Goal: Information Seeking & Learning: Find specific fact

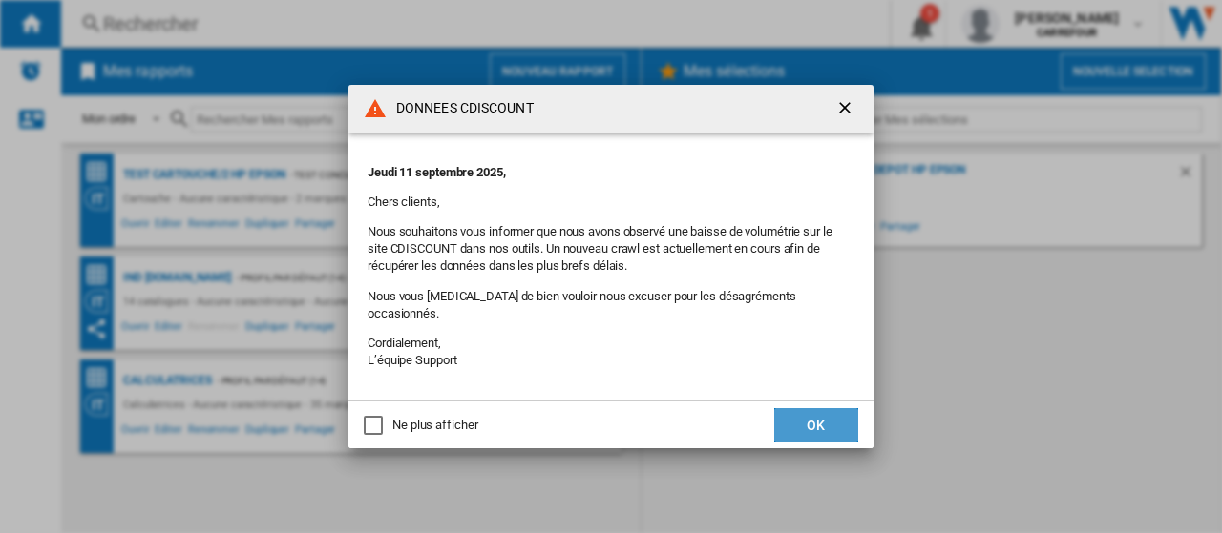
drag, startPoint x: 823, startPoint y: 427, endPoint x: 724, endPoint y: 341, distance: 130.5
click at [822, 427] on button "OK" at bounding box center [816, 425] width 84 height 34
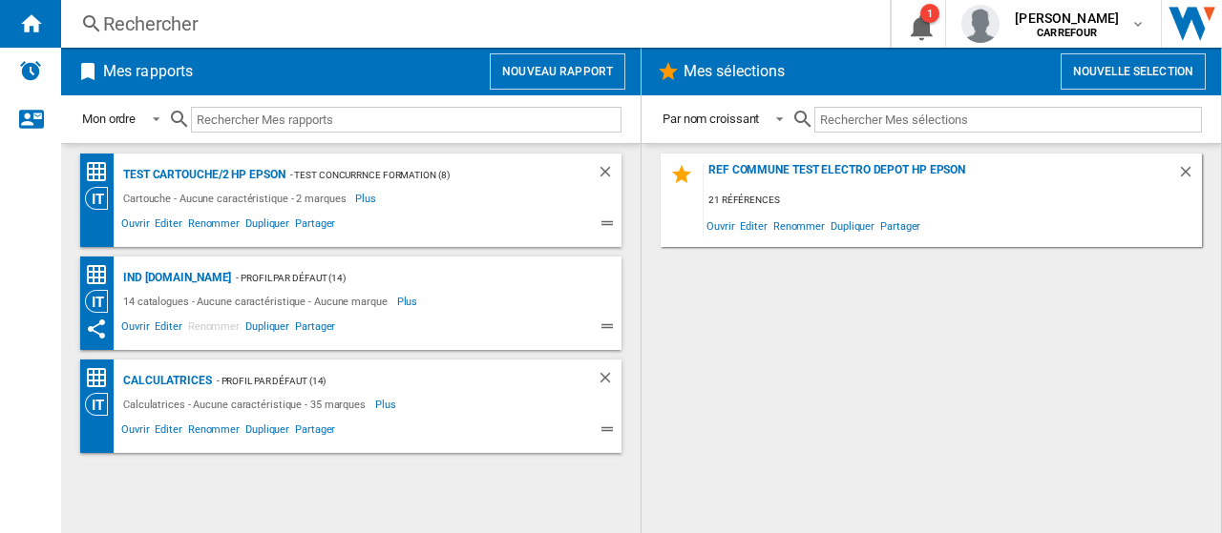
click at [152, 26] on div "Rechercher" at bounding box center [471, 23] width 737 height 27
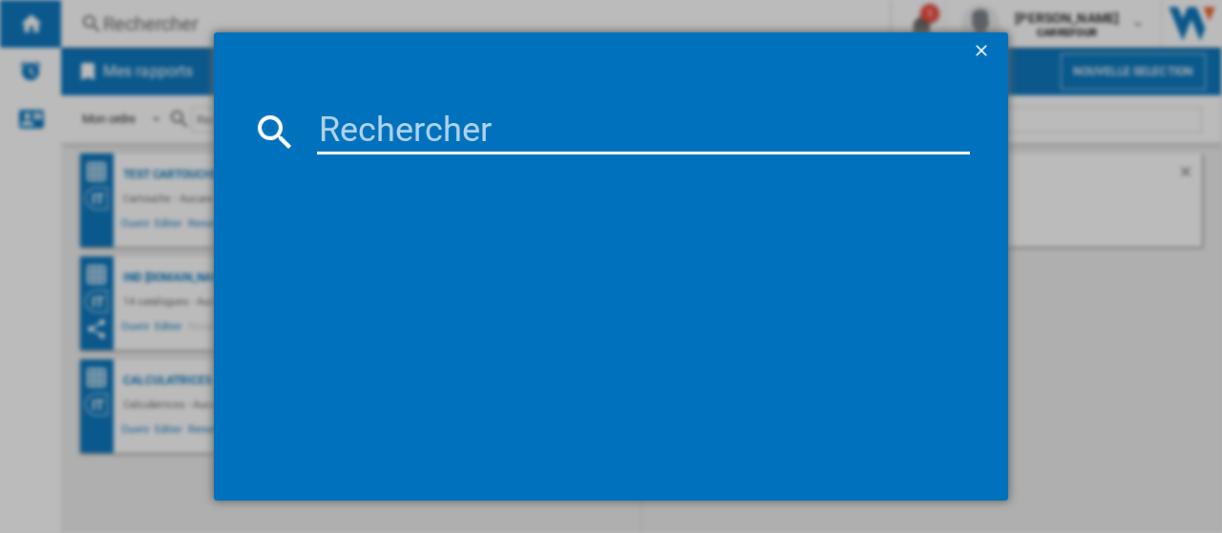
click at [491, 135] on input at bounding box center [643, 132] width 653 height 46
paste input "3016667242612"
type input "3016667242612"
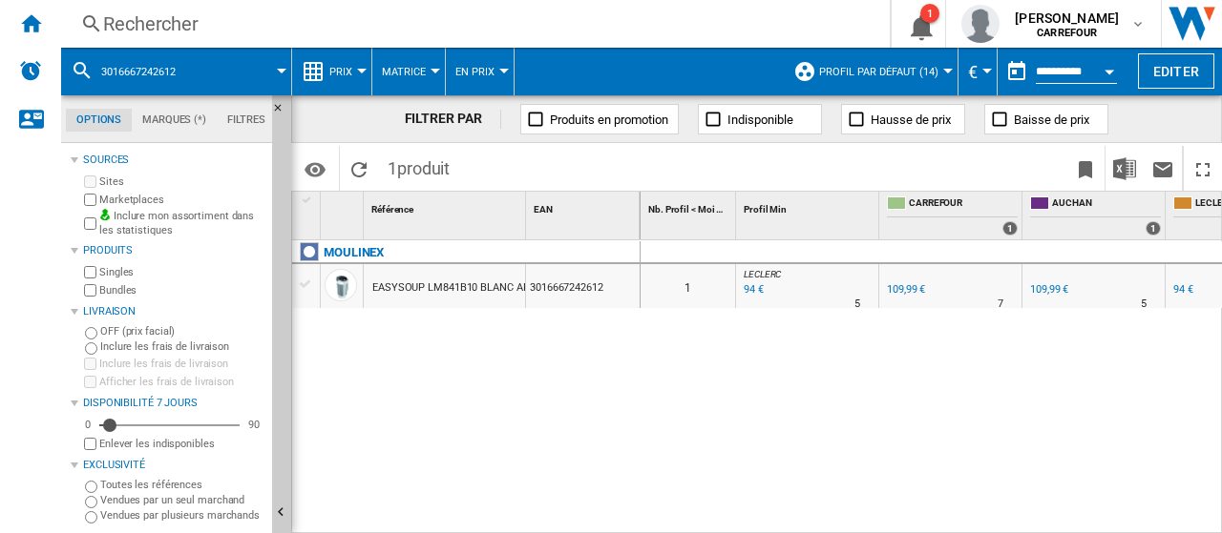
scroll to position [0, 229]
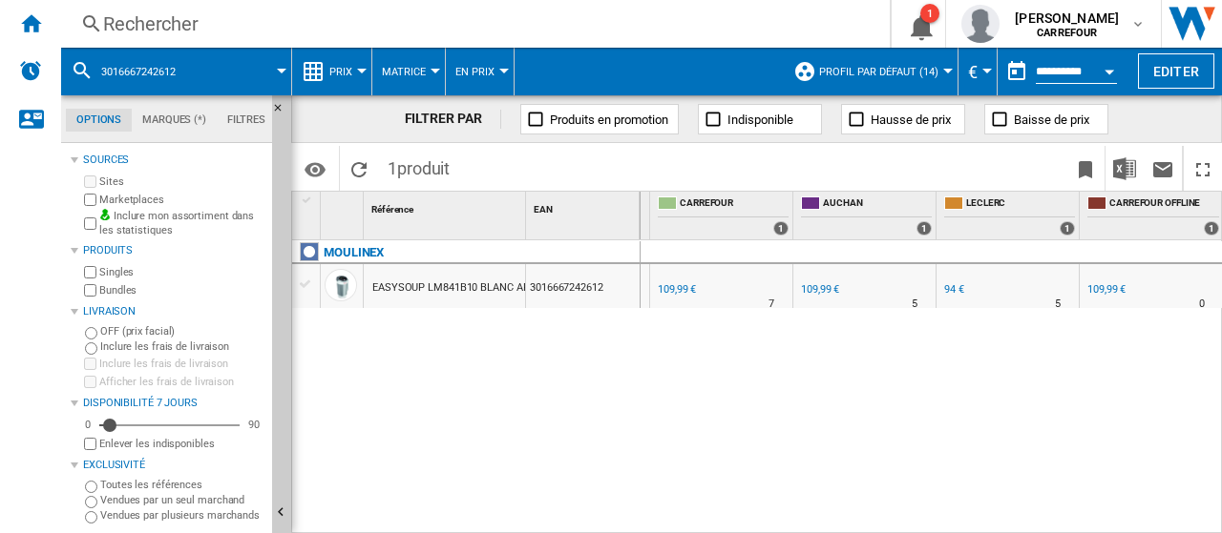
click at [960, 286] on div "94 €" at bounding box center [954, 289] width 20 height 12
click at [323, 18] on div "Rechercher" at bounding box center [471, 23] width 737 height 27
click at [281, 35] on div "Rechercher" at bounding box center [471, 23] width 737 height 27
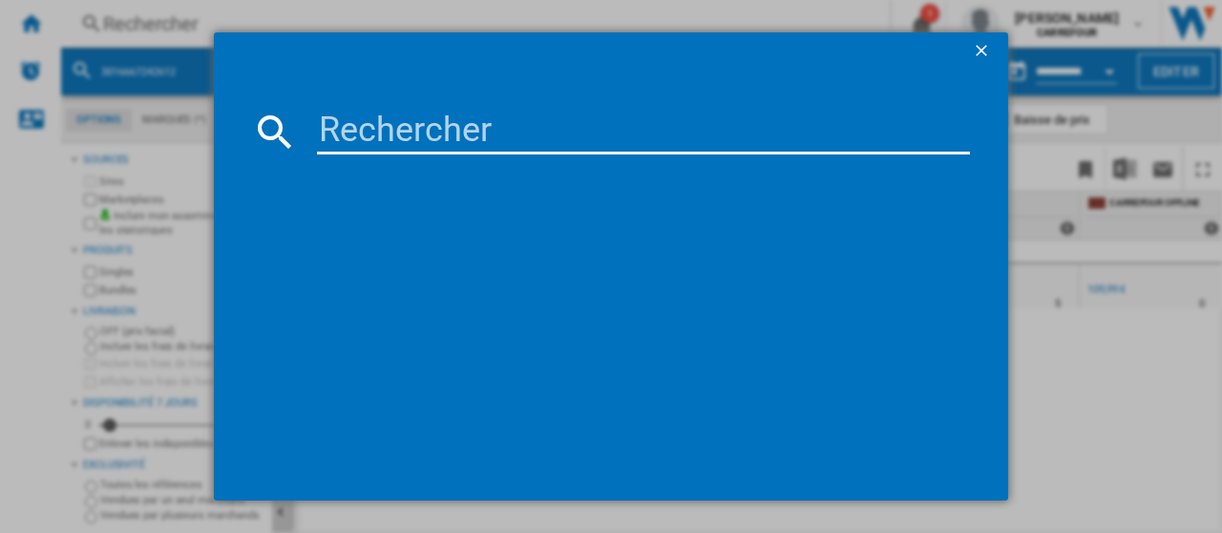
type input "[CREDIT_CARD_NUMBER]"
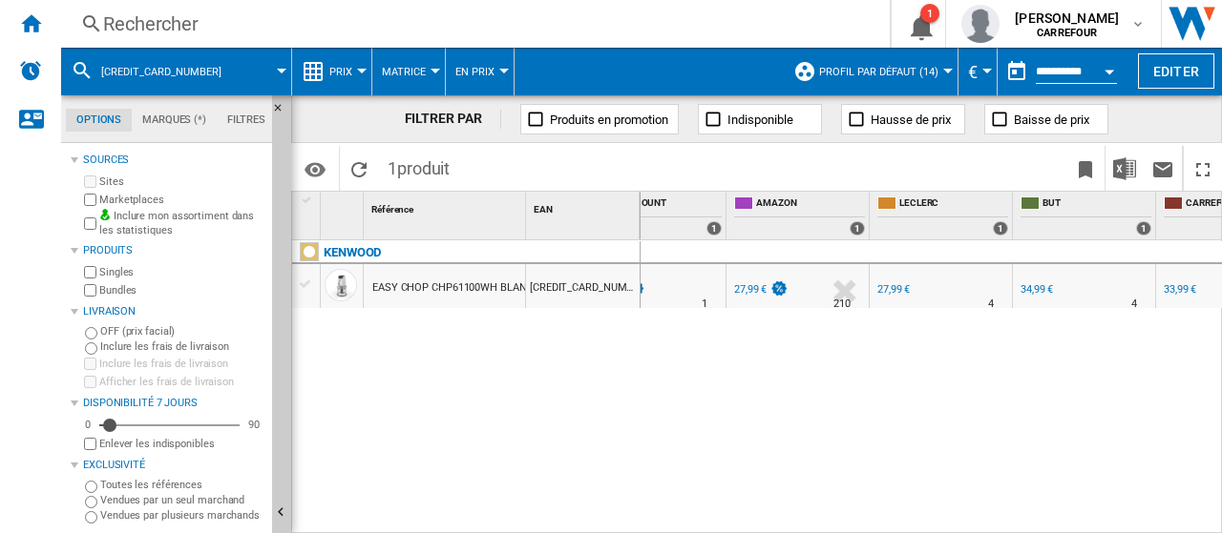
scroll to position [0, 431]
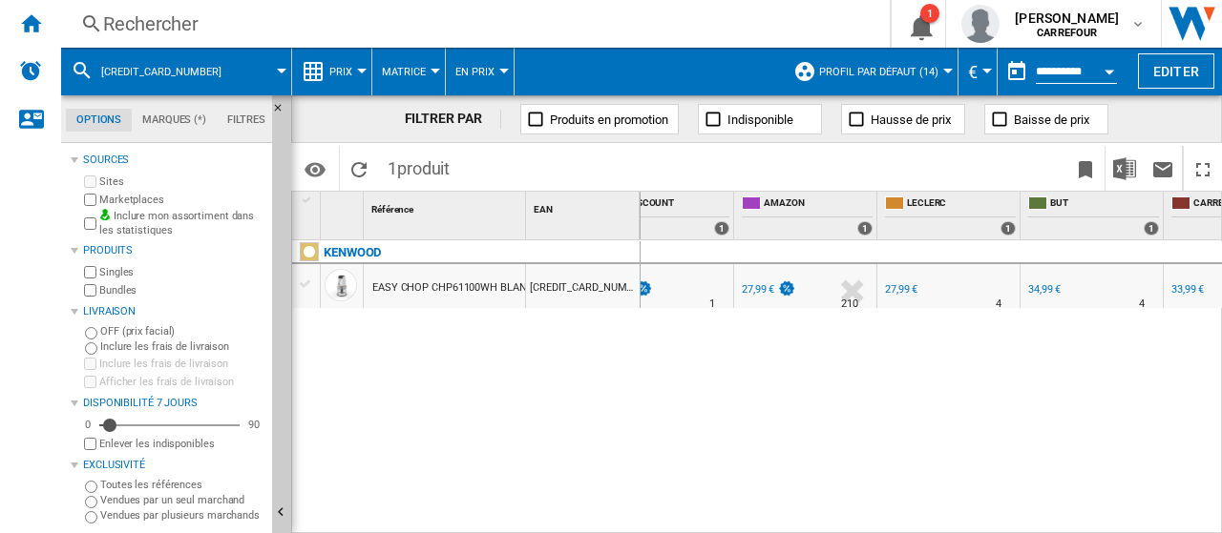
click at [901, 287] on div "27,99 €" at bounding box center [901, 289] width 32 height 12
drag, startPoint x: 348, startPoint y: 5, endPoint x: 277, endPoint y: 31, distance: 76.1
click at [277, 31] on div "Rechercher" at bounding box center [471, 23] width 737 height 27
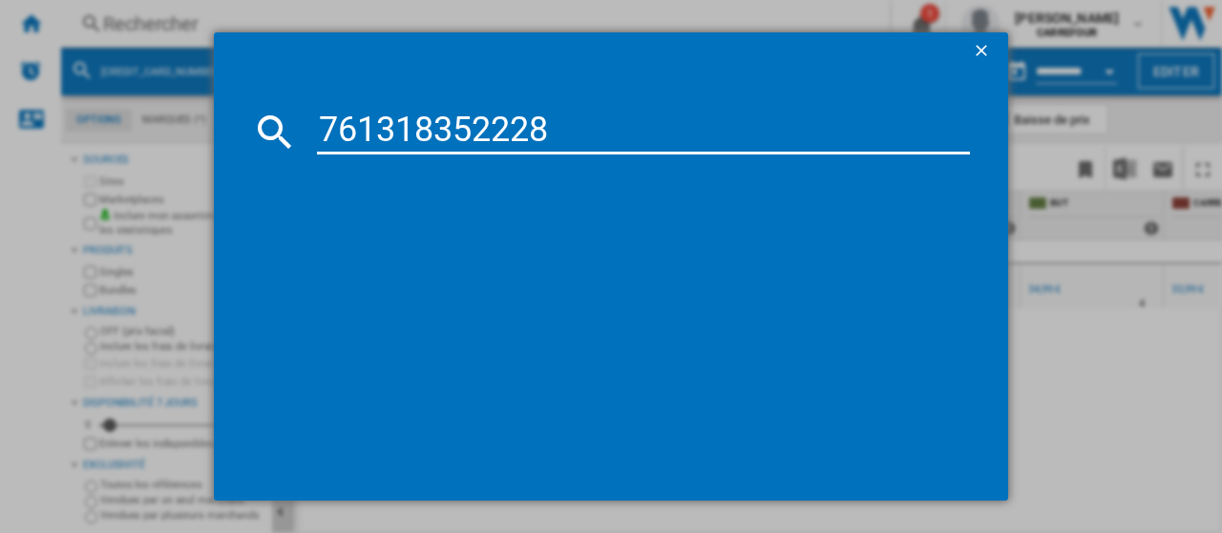
type input "761318352228"
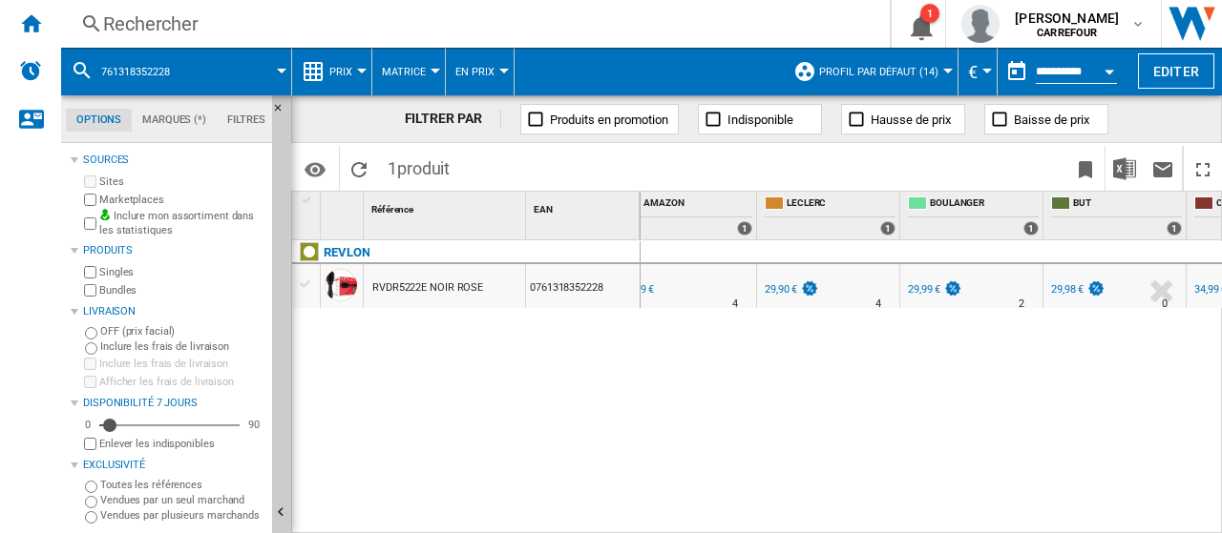
scroll to position [0, 430]
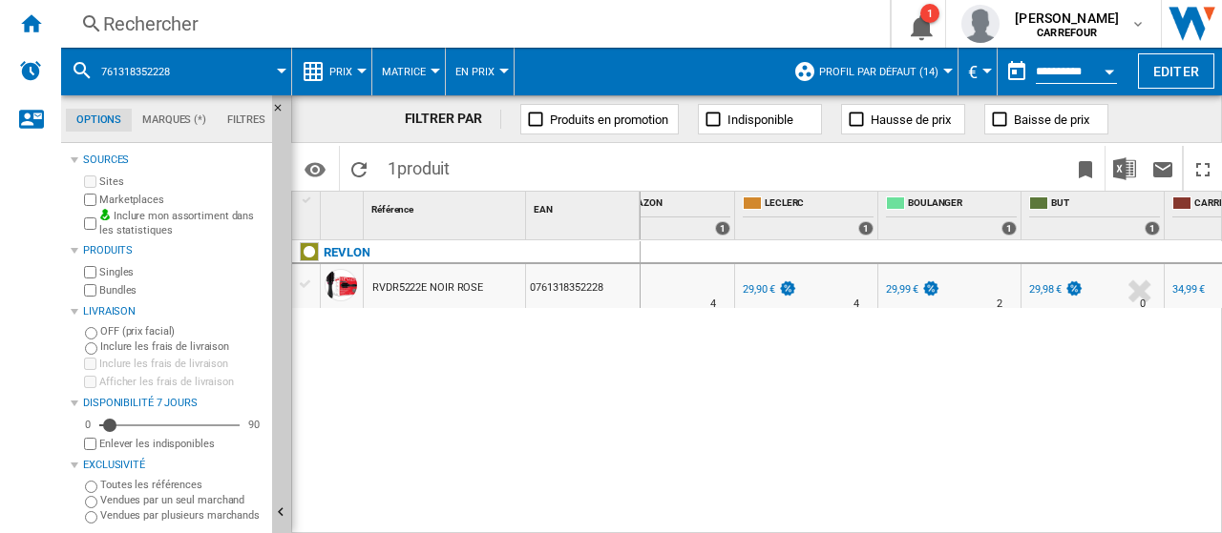
click at [199, 8] on div "Rechercher Rechercher 0 1 [PERSON_NAME] [GEOGRAPHIC_DATA] [GEOGRAPHIC_DATA] Mes…" at bounding box center [641, 24] width 1160 height 48
click at [202, 19] on div "Rechercher" at bounding box center [471, 23] width 737 height 27
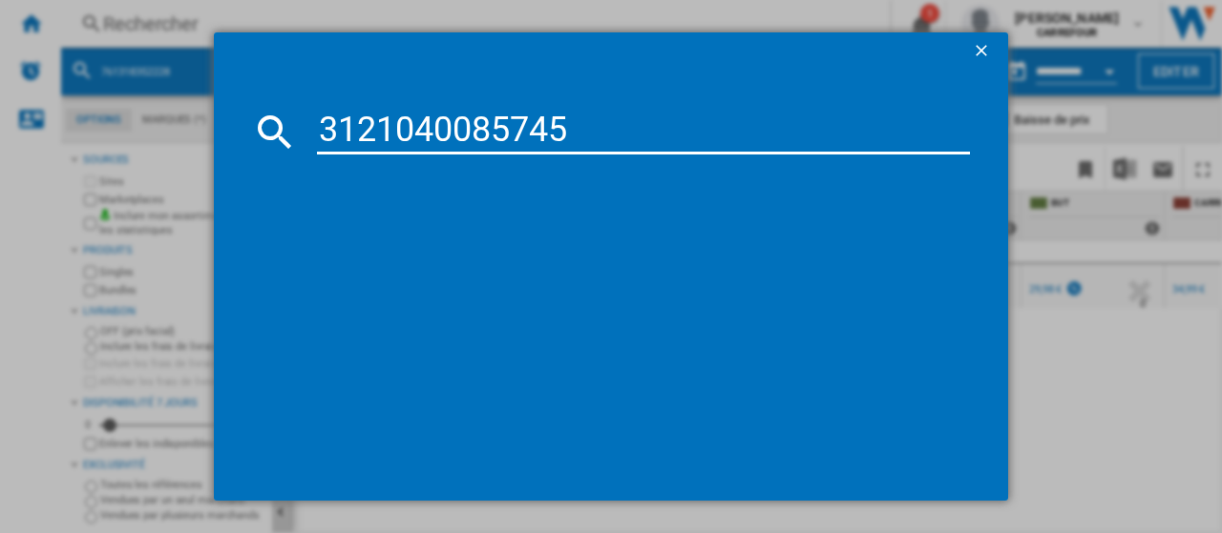
type input "3121040085745"
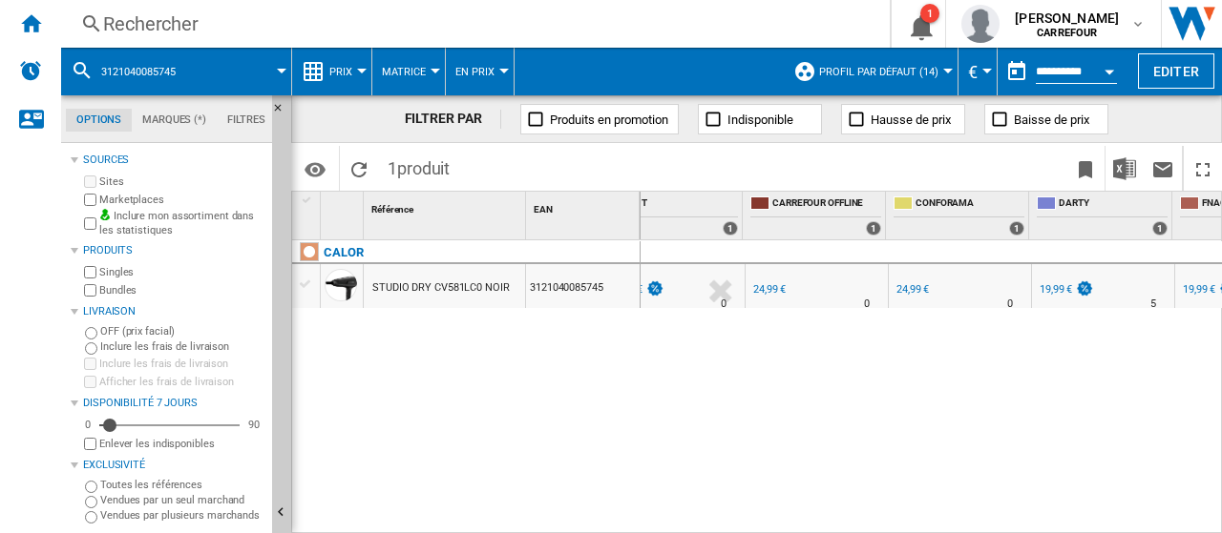
scroll to position [0, 706]
click at [281, 30] on div "Rechercher" at bounding box center [471, 23] width 737 height 27
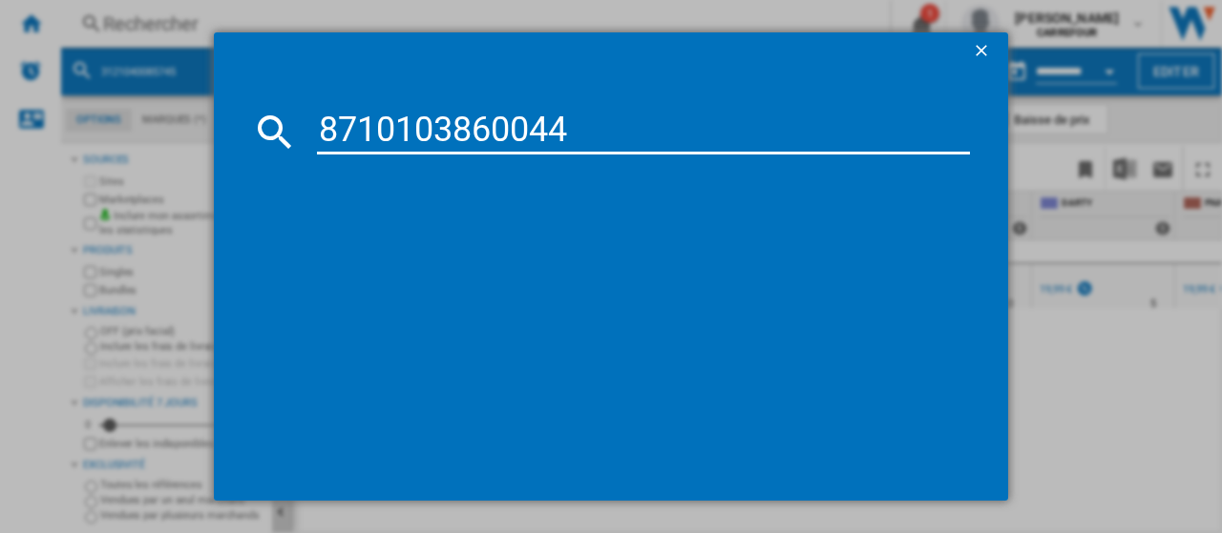
type input "8710103860044"
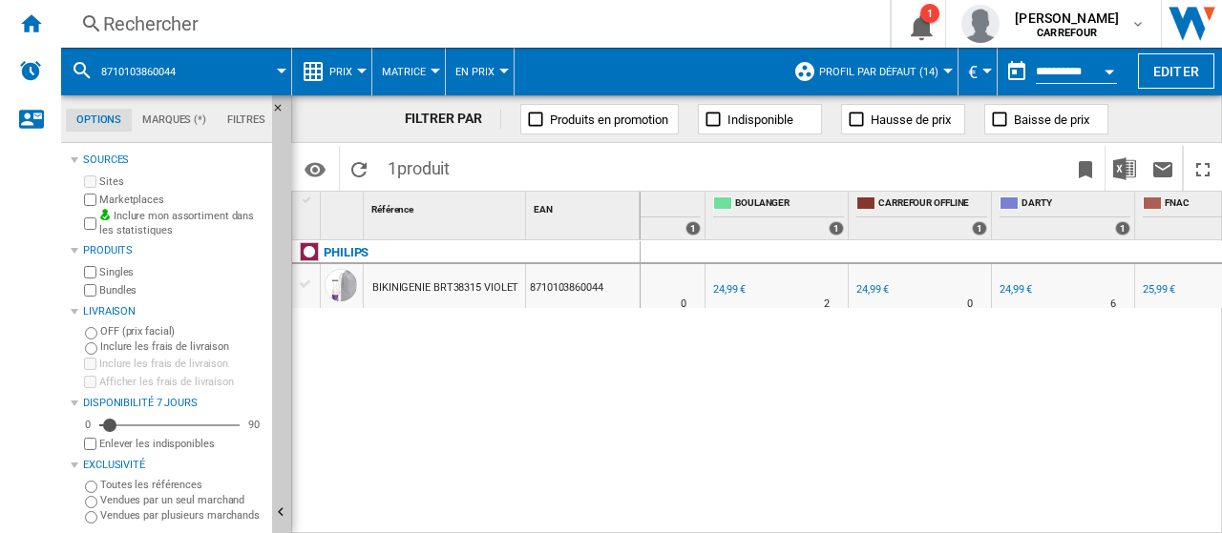
scroll to position [0, 613]
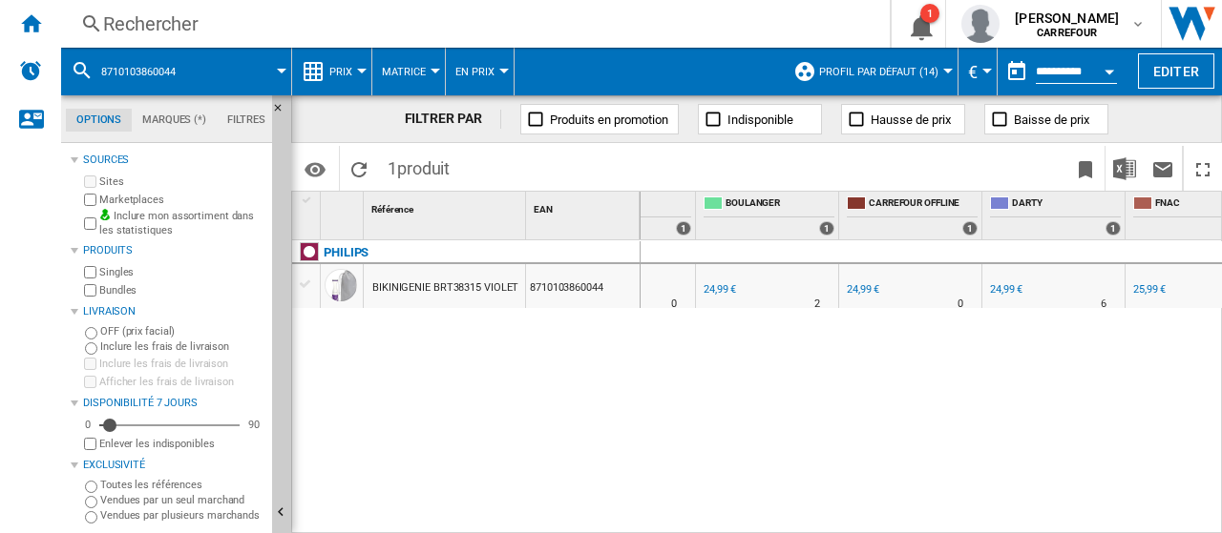
click at [418, 12] on div "Rechercher" at bounding box center [471, 23] width 737 height 27
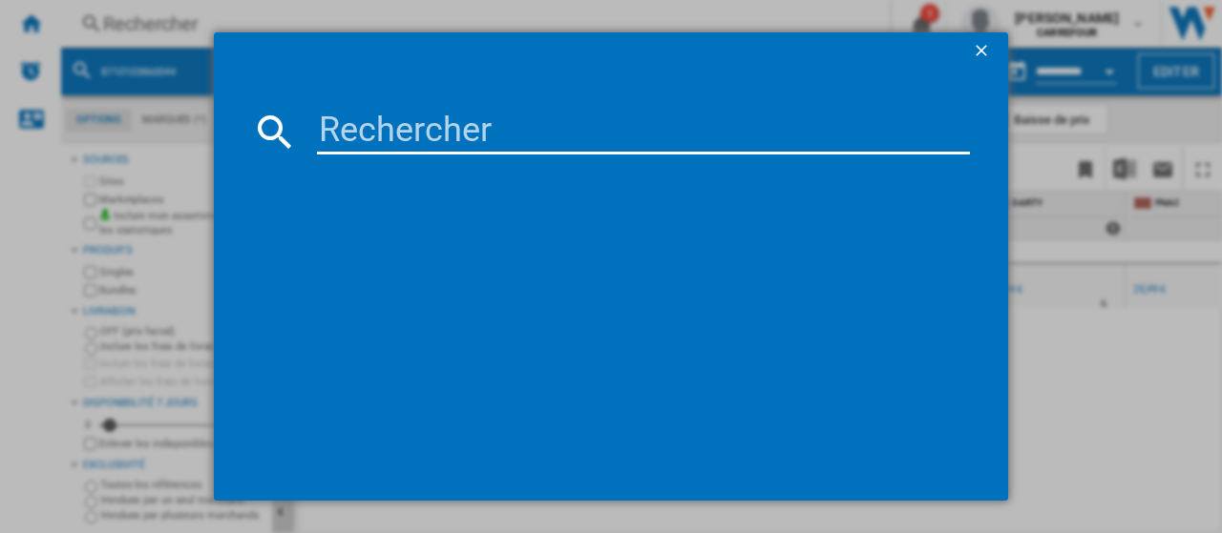
type input "3030050153118"
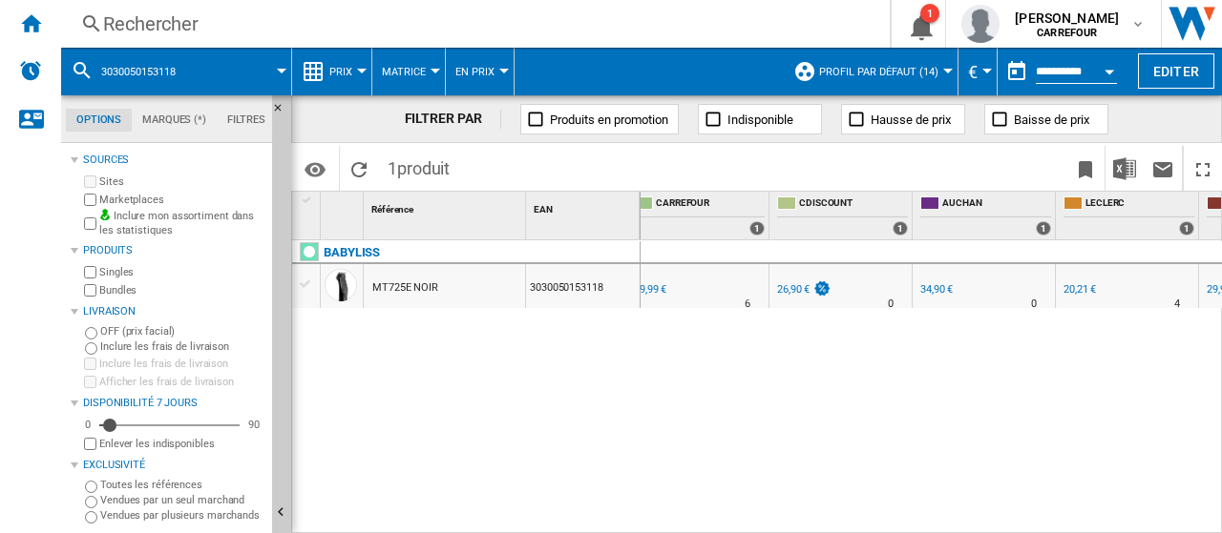
scroll to position [0, 265]
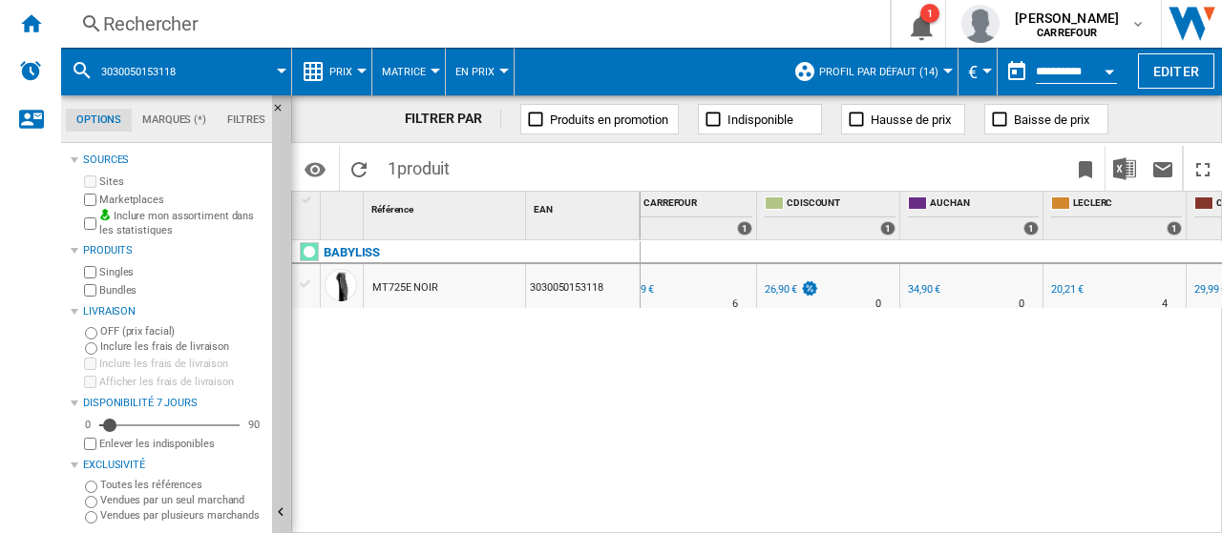
click at [1065, 291] on div "20,21 €" at bounding box center [1067, 289] width 32 height 12
click at [380, 36] on div "Rechercher" at bounding box center [471, 23] width 737 height 27
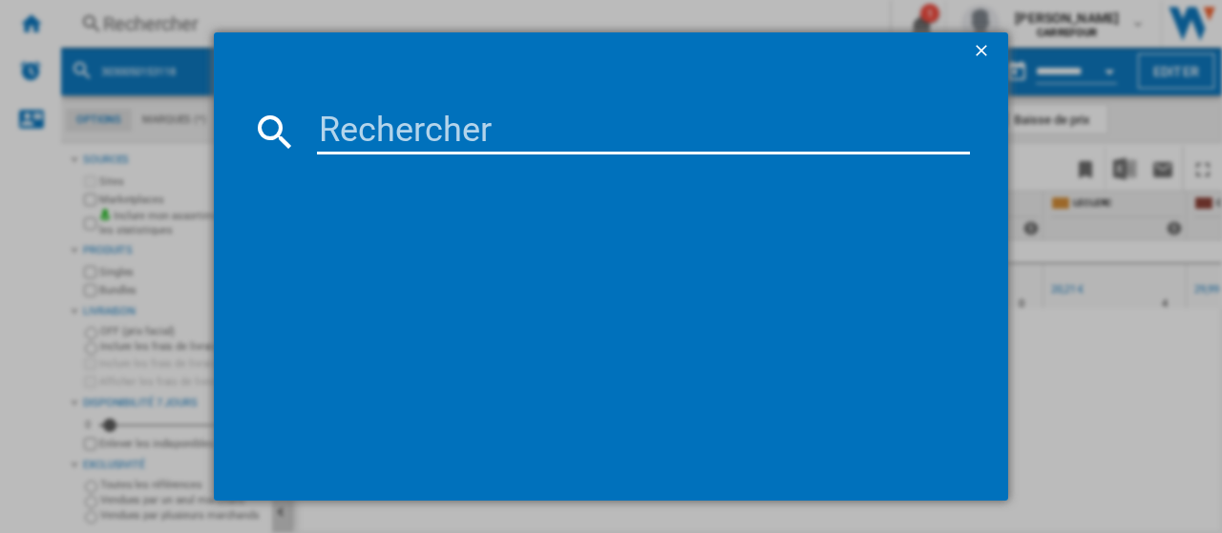
type input "3030050153125"
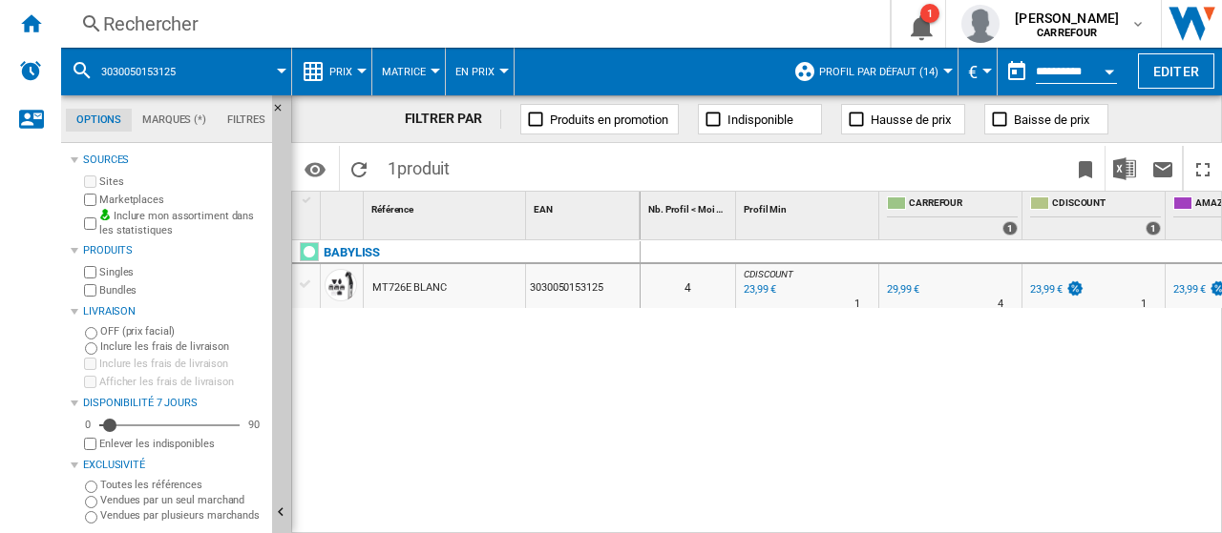
drag, startPoint x: 680, startPoint y: 524, endPoint x: 765, endPoint y: 526, distance: 85.0
click at [765, 526] on div "0 4 CDISCOUNT : FR CDISCOUNT -20.0 % 23,99 € % N/A 1 CDISCOUNT : FR CDISCOUNT F…" at bounding box center [931, 387] width 582 height 295
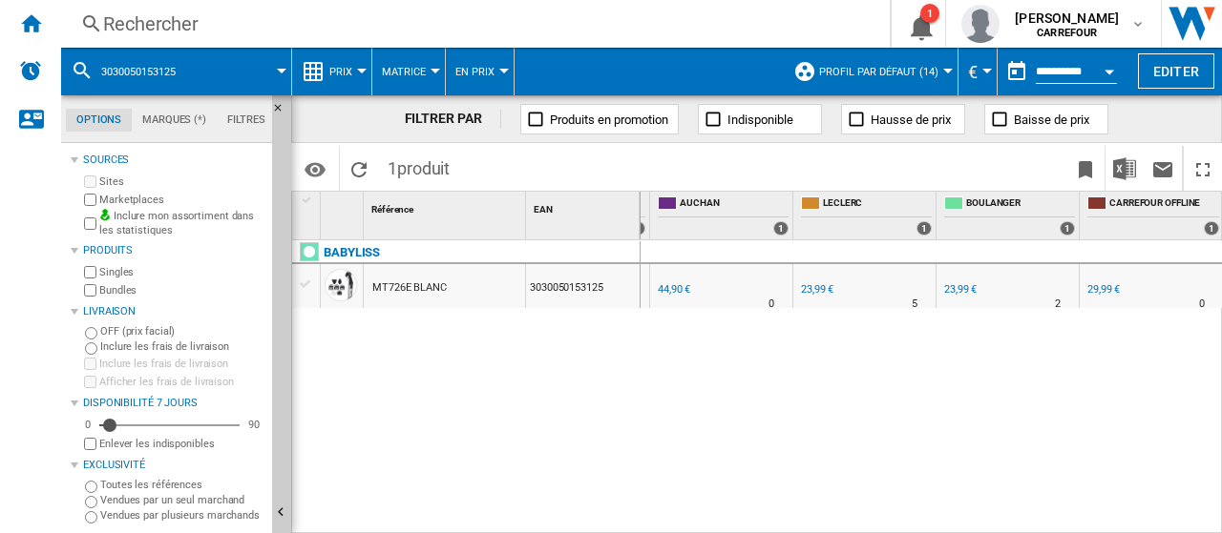
click at [366, 13] on div "Rechercher" at bounding box center [471, 23] width 737 height 27
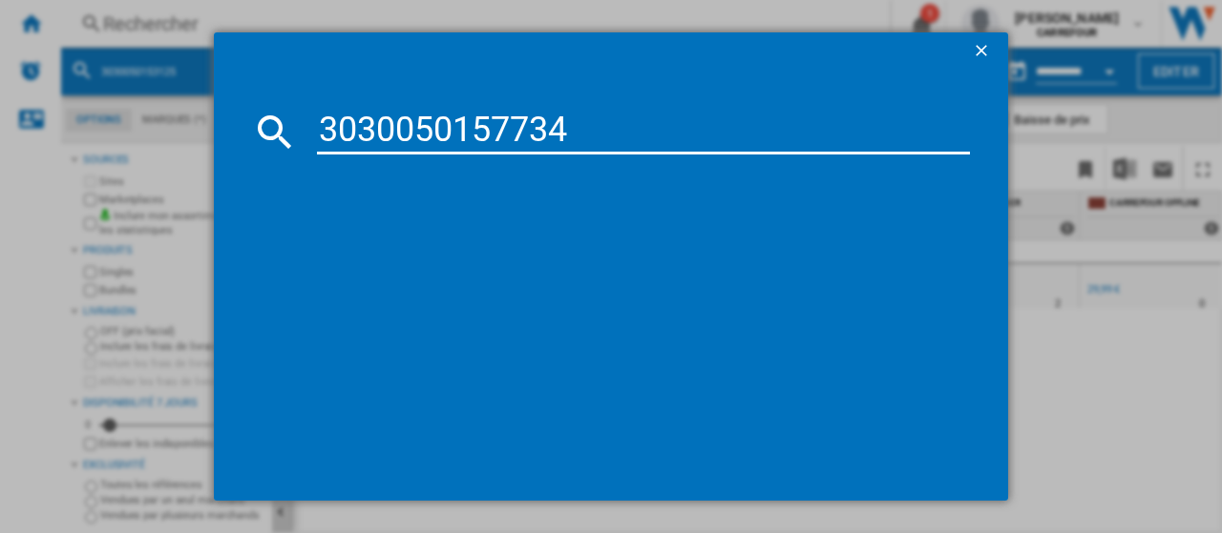
type input "3030050157734"
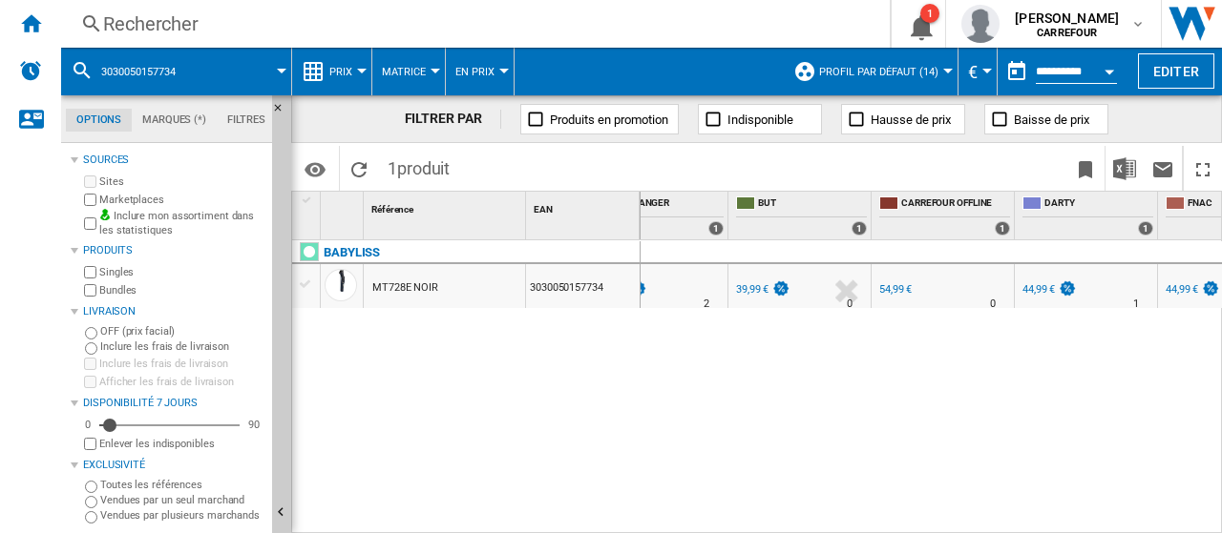
scroll to position [0, 615]
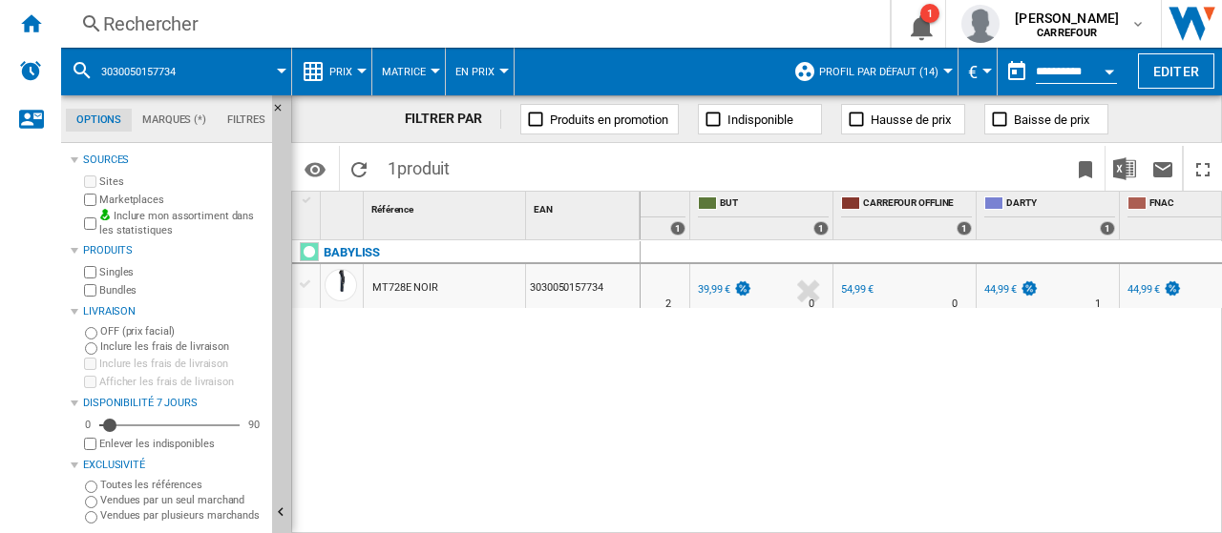
drag, startPoint x: 361, startPoint y: 37, endPoint x: 350, endPoint y: 30, distance: 13.0
click at [359, 35] on div "Rechercher Rechercher 0 1 [PERSON_NAME] [GEOGRAPHIC_DATA] [GEOGRAPHIC_DATA] Mes…" at bounding box center [641, 24] width 1160 height 48
click at [349, 26] on div "Rechercher" at bounding box center [471, 23] width 737 height 27
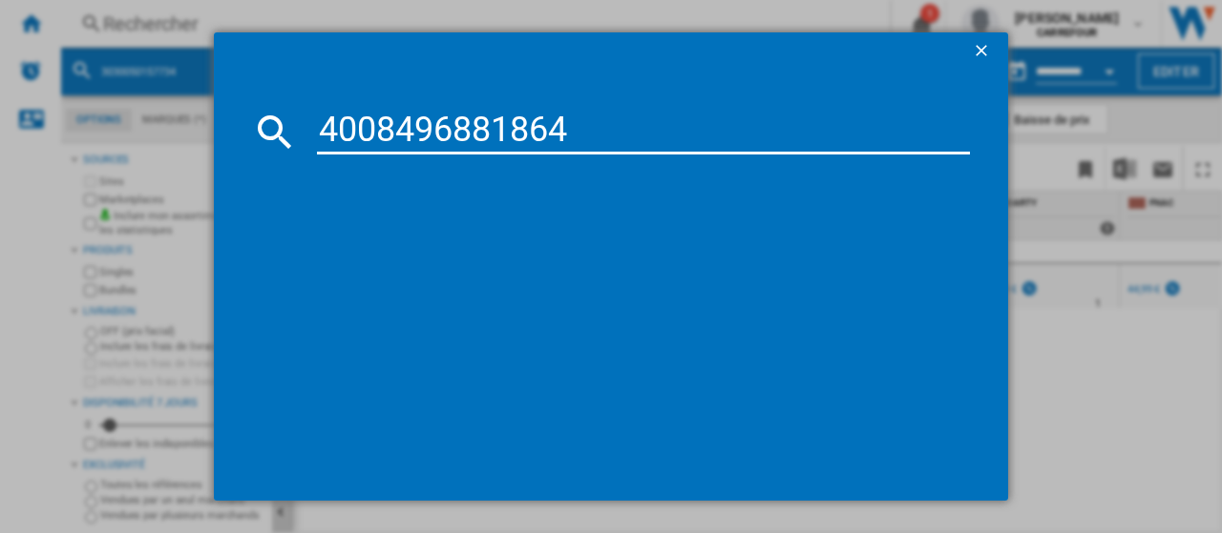
type input "4008496881864"
drag, startPoint x: 571, startPoint y: 129, endPoint x: 578, endPoint y: 138, distance: 12.2
click at [571, 129] on input "4008496881864" at bounding box center [643, 132] width 653 height 46
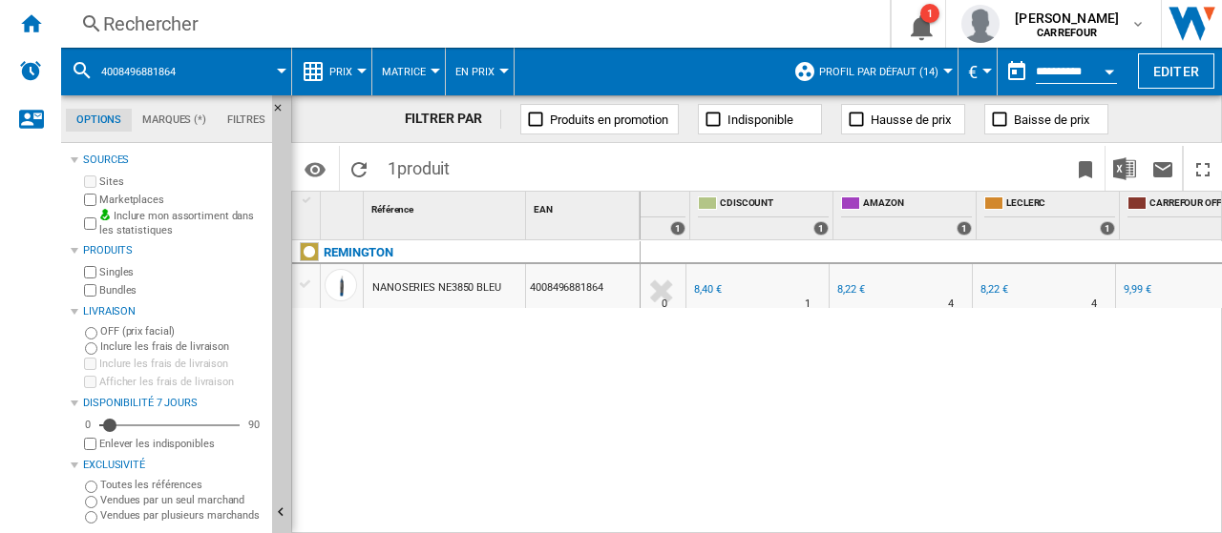
scroll to position [0, 336]
click at [272, 28] on div "Rechercher" at bounding box center [471, 23] width 737 height 27
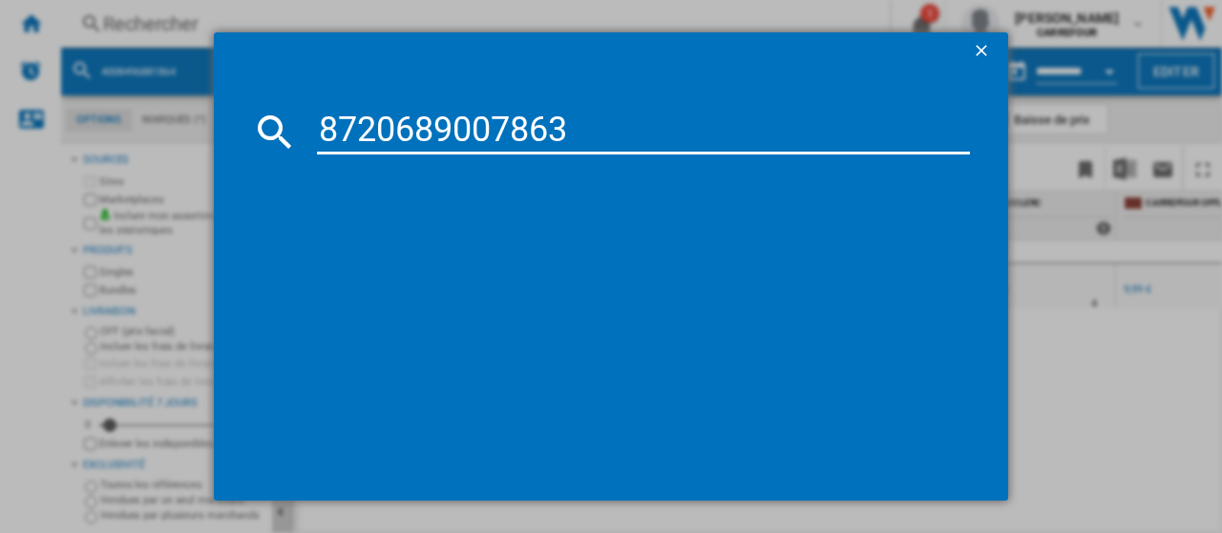
type input "8720689007863"
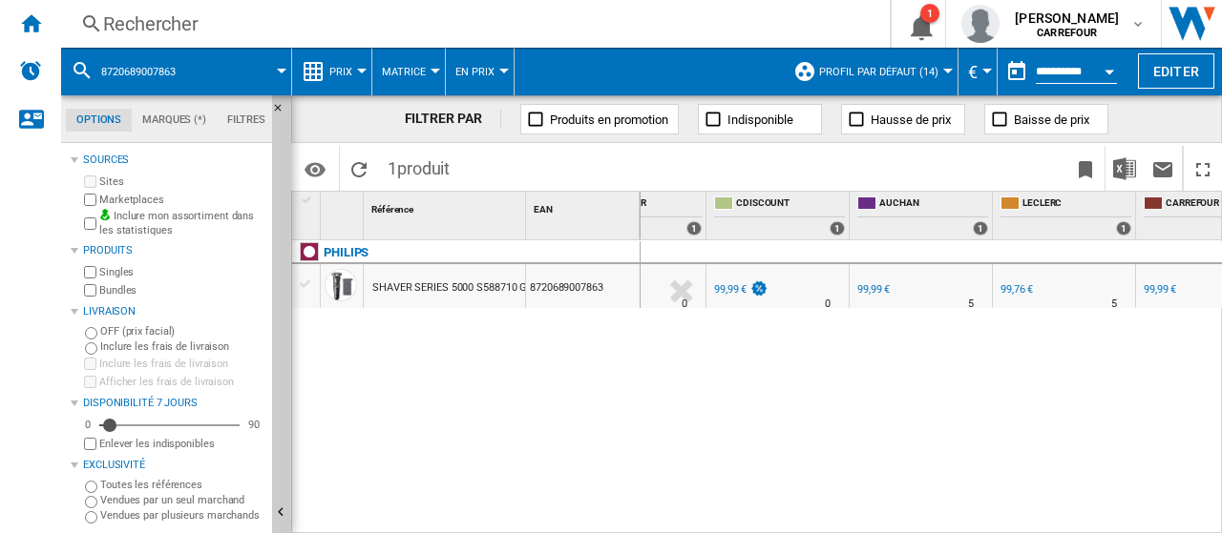
scroll to position [0, 317]
click at [1019, 293] on div "99,76 €" at bounding box center [1015, 289] width 32 height 12
click at [874, 290] on div "99,99 €" at bounding box center [872, 289] width 32 height 12
click at [206, 18] on div "Rechercher" at bounding box center [471, 23] width 737 height 27
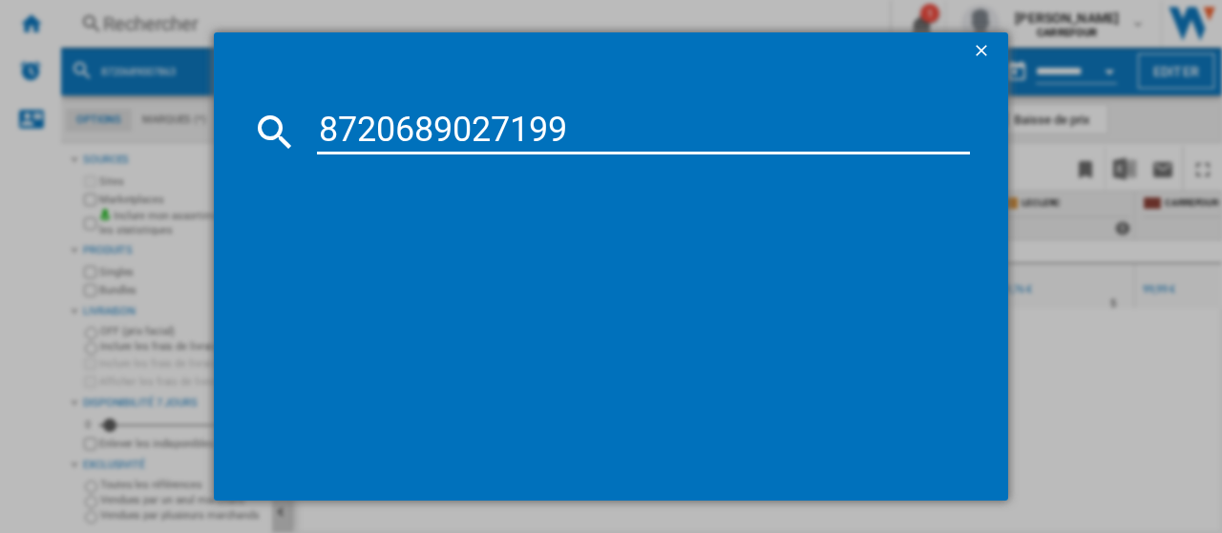
type input "8720689027199"
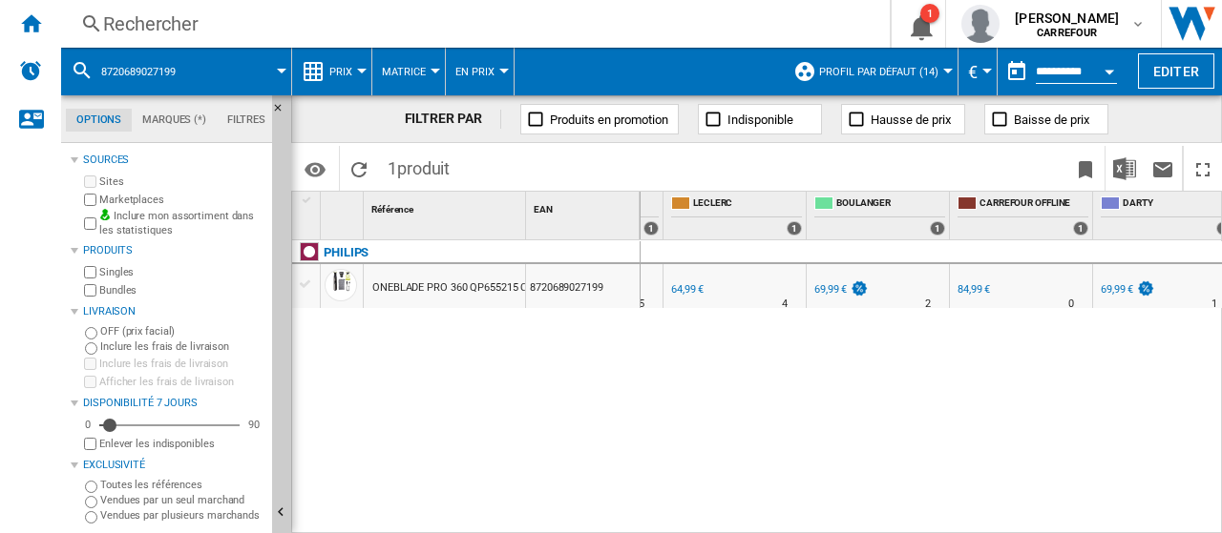
scroll to position [0, 605]
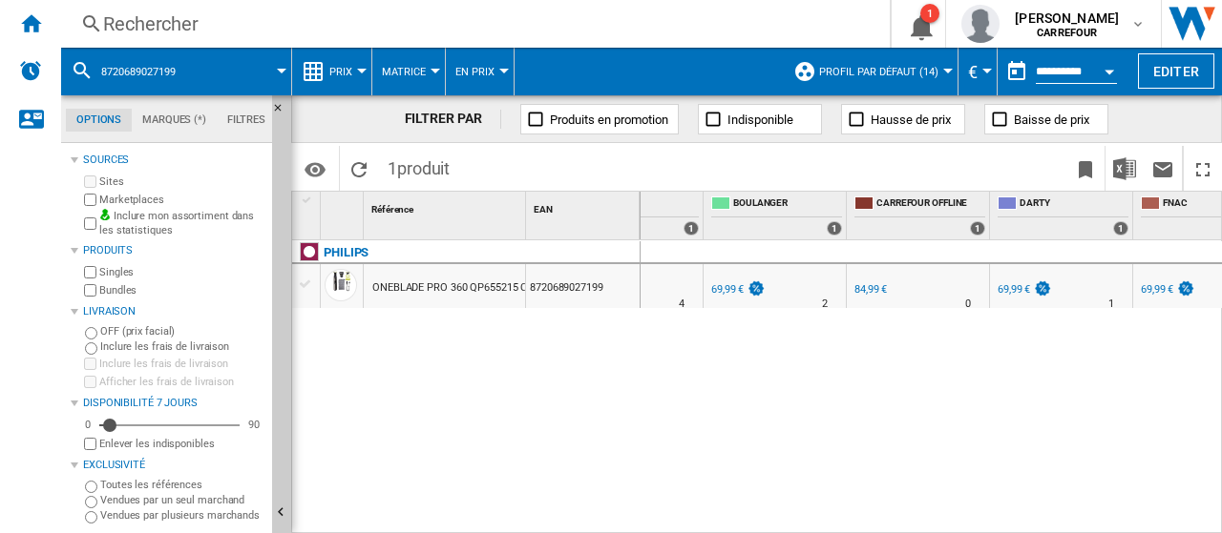
click at [1010, 296] on div "69,99 €" at bounding box center [1022, 290] width 57 height 19
click at [1015, 285] on div "69,99 €" at bounding box center [1013, 289] width 32 height 12
click at [743, 283] on div "69,99 €" at bounding box center [727, 289] width 32 height 12
click at [215, 37] on div "Rechercher Rechercher 0 1 [PERSON_NAME] [GEOGRAPHIC_DATA] [GEOGRAPHIC_DATA] Mes…" at bounding box center [641, 24] width 1160 height 48
click at [353, 26] on div "Rechercher" at bounding box center [471, 23] width 737 height 27
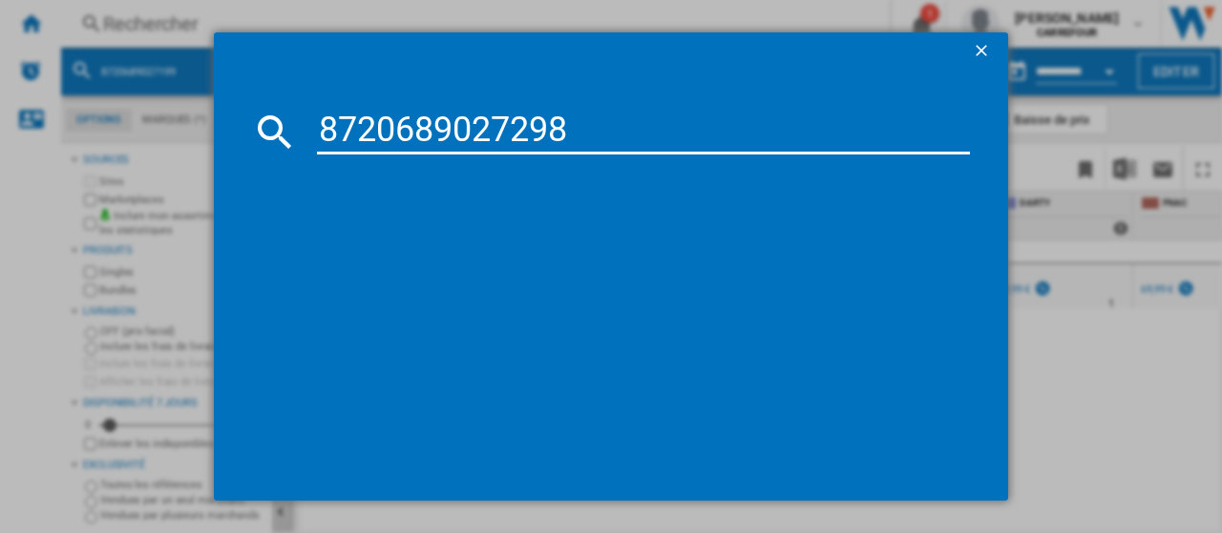
type input "8720689027298"
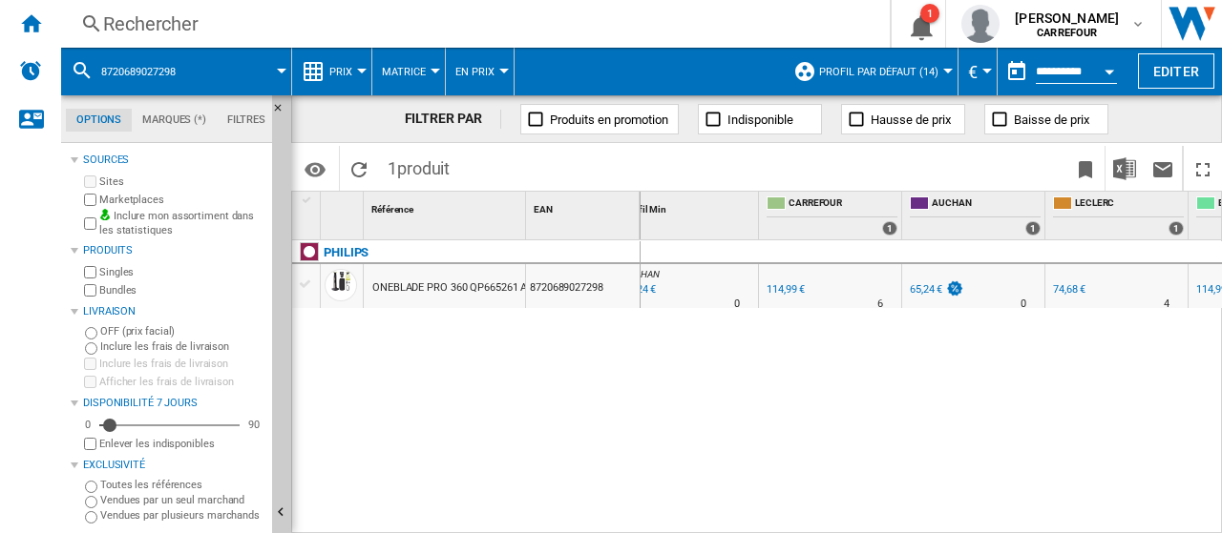
scroll to position [0, 255]
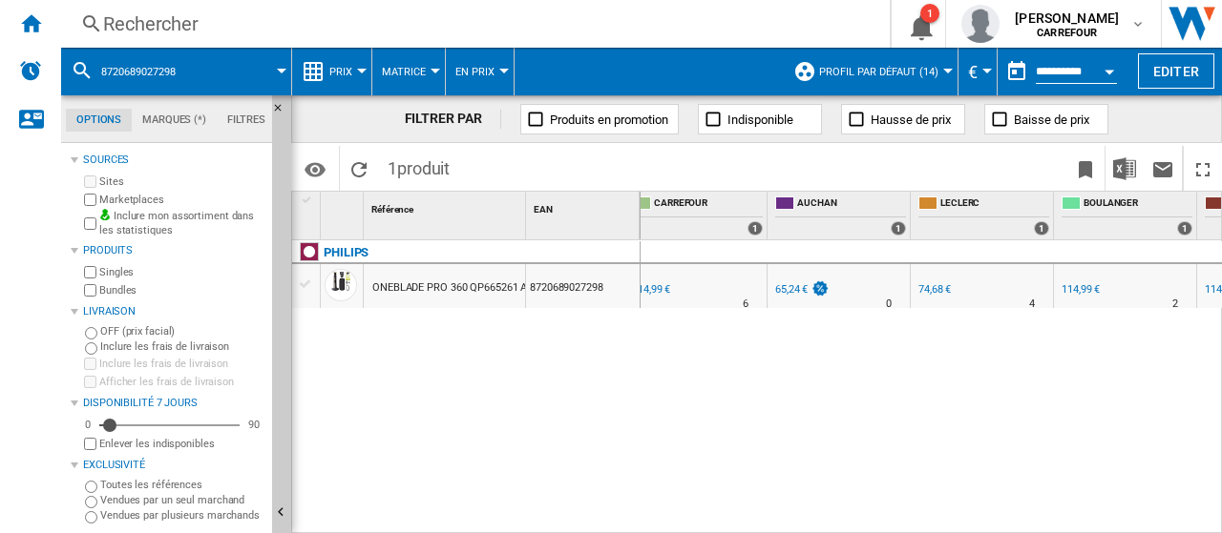
click at [801, 286] on div "65,24 €" at bounding box center [791, 289] width 32 height 12
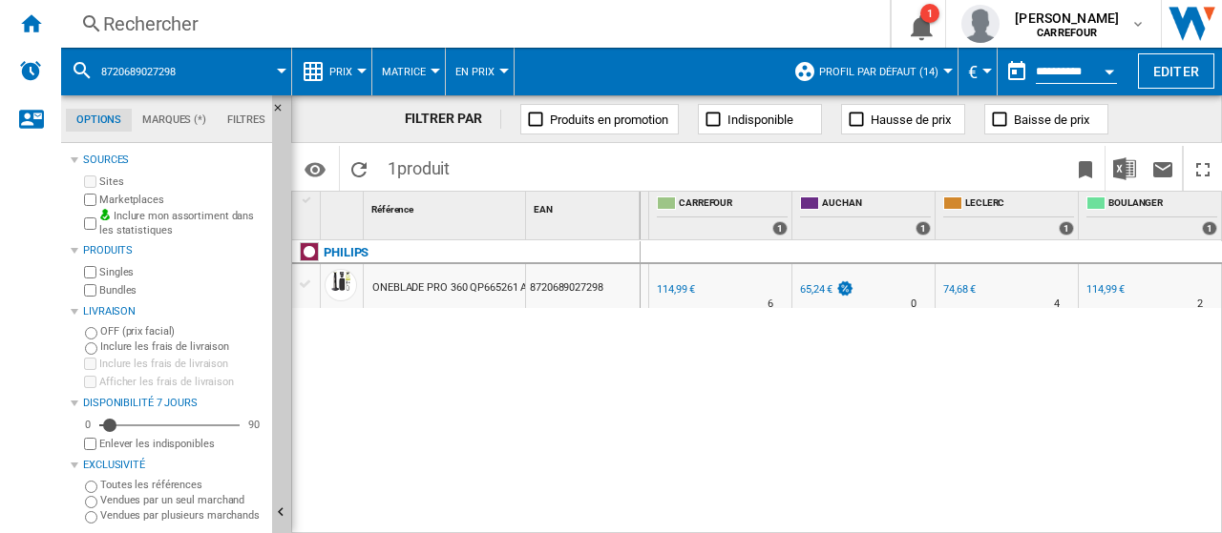
click at [946, 278] on div "FR [PERSON_NAME]" at bounding box center [1006, 274] width 135 height 11
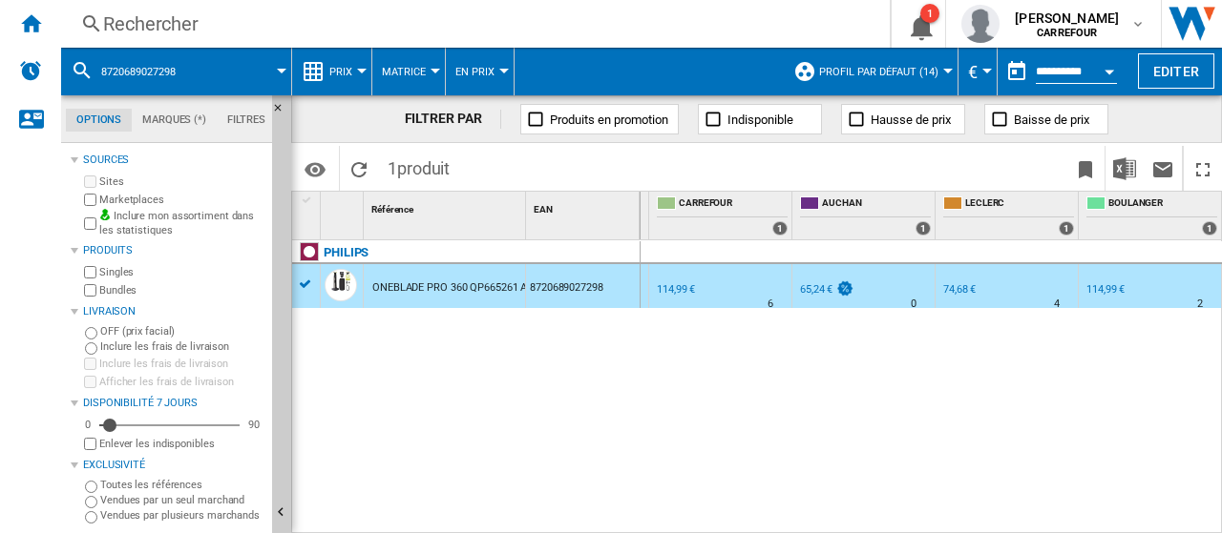
click at [950, 281] on div "74,68 €" at bounding box center [957, 290] width 35 height 19
click at [248, 17] on div "Rechercher" at bounding box center [471, 23] width 737 height 27
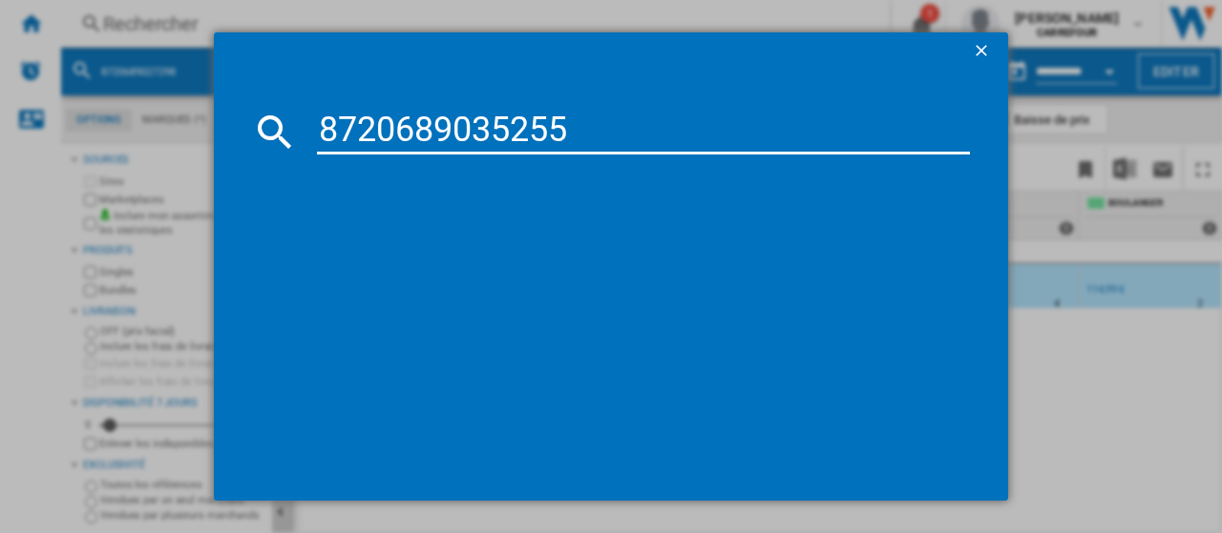
type input "8720689035255"
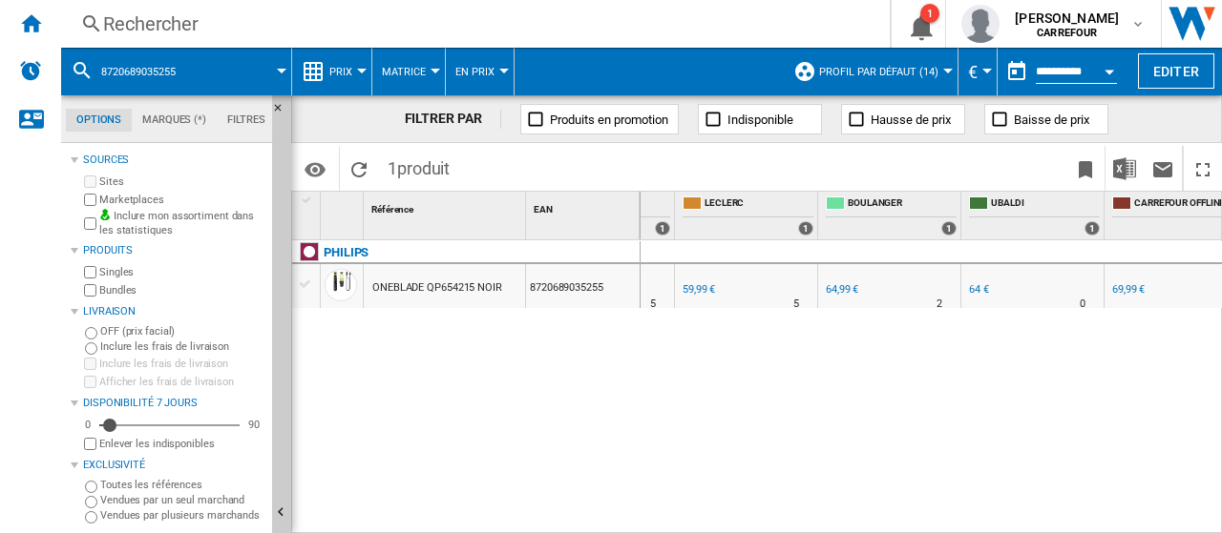
scroll to position [0, 540]
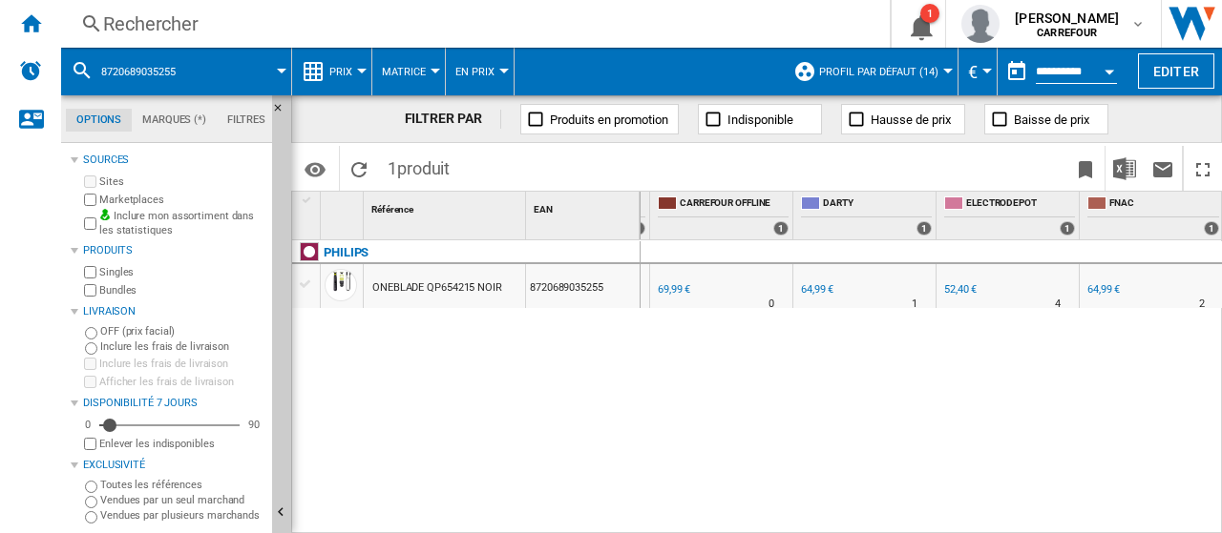
click at [962, 295] on div "52,40 €" at bounding box center [960, 289] width 32 height 12
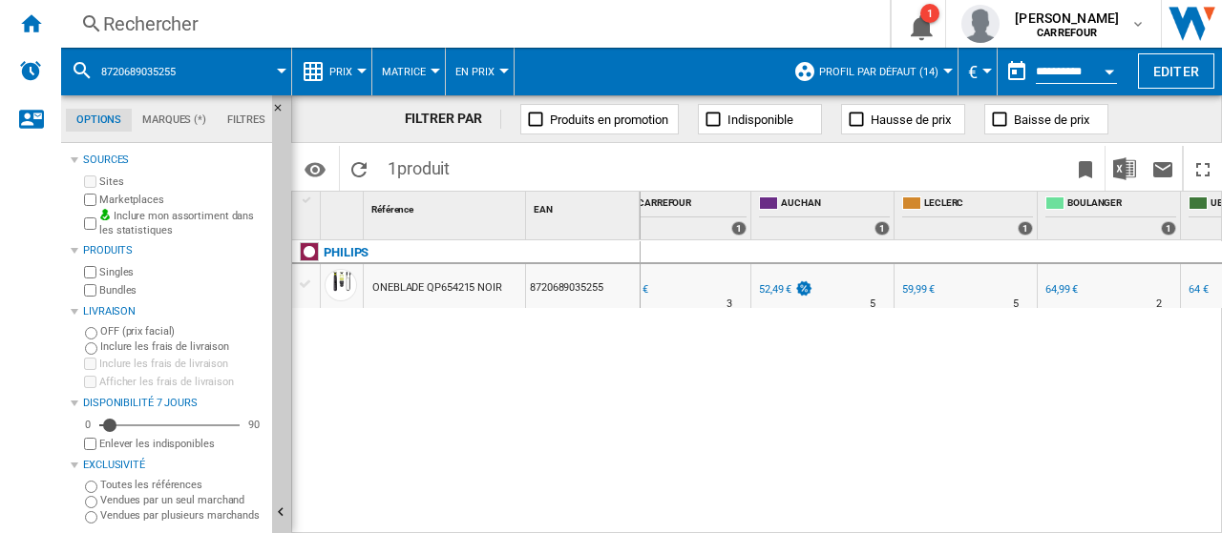
click at [775, 283] on div "52,49 €" at bounding box center [775, 289] width 32 height 12
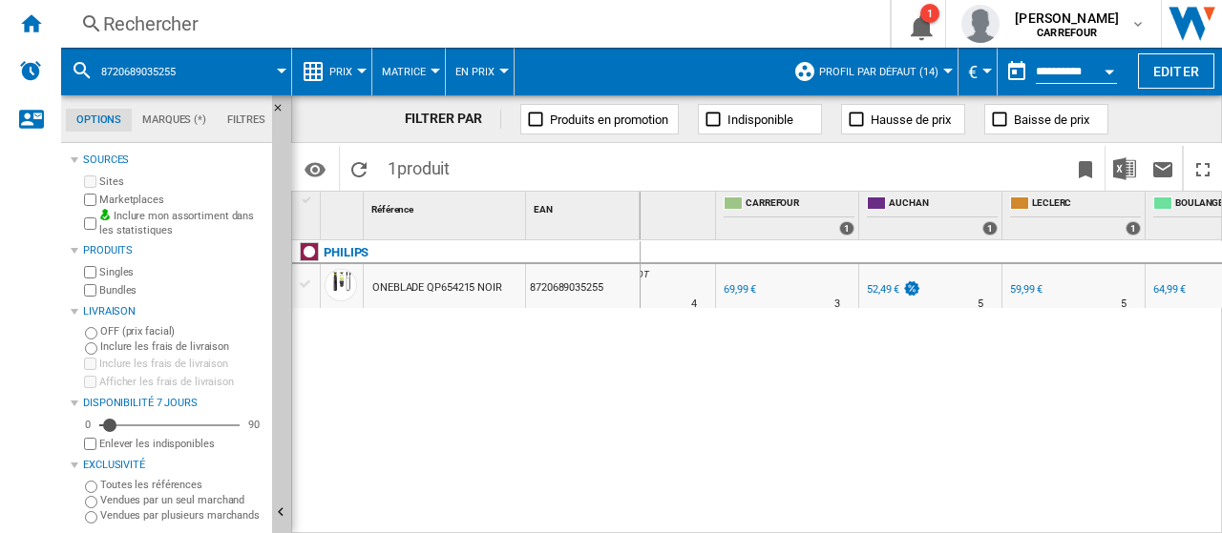
click at [1021, 284] on div "59,99 €" at bounding box center [1026, 289] width 32 height 12
click at [303, 25] on div "Rechercher" at bounding box center [471, 23] width 737 height 27
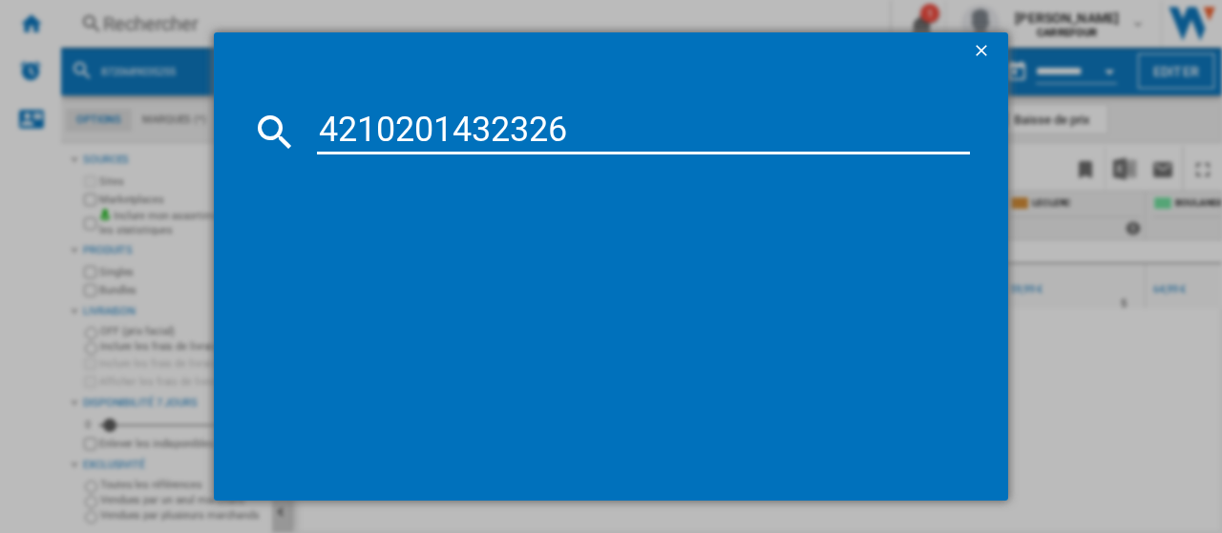
type input "4210201432326"
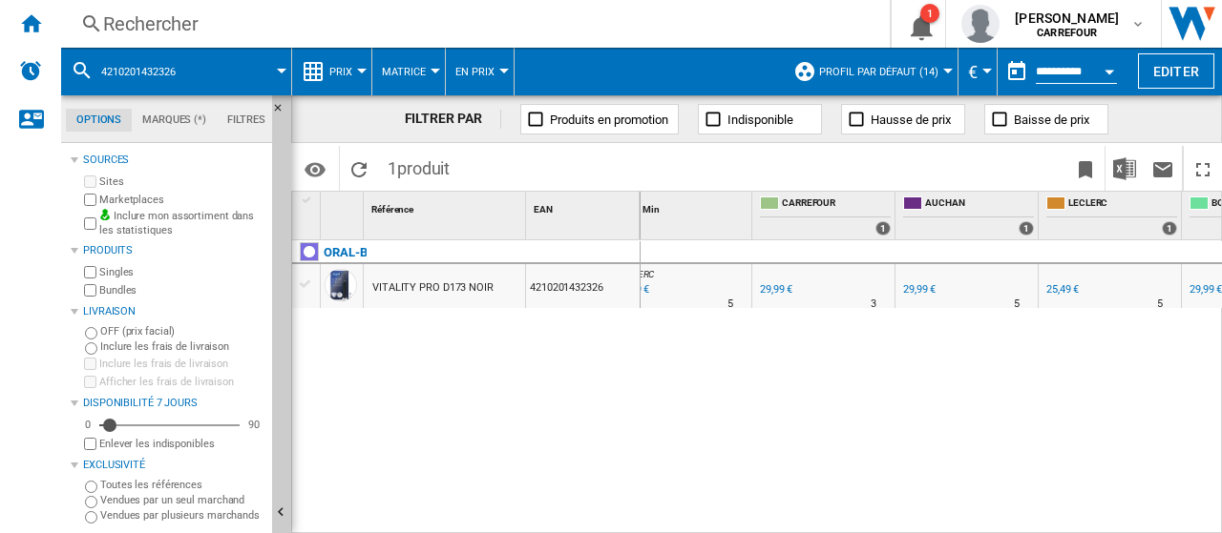
scroll to position [0, 158]
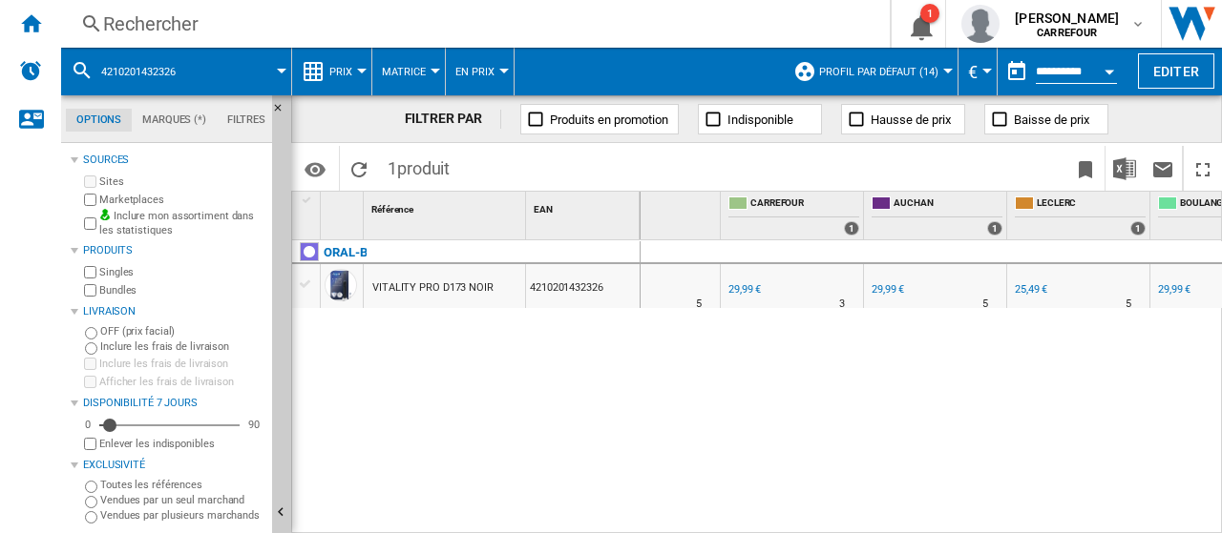
click at [1030, 291] on div "25,49 €" at bounding box center [1030, 289] width 32 height 12
click at [416, 22] on div "Rechercher" at bounding box center [471, 23] width 737 height 27
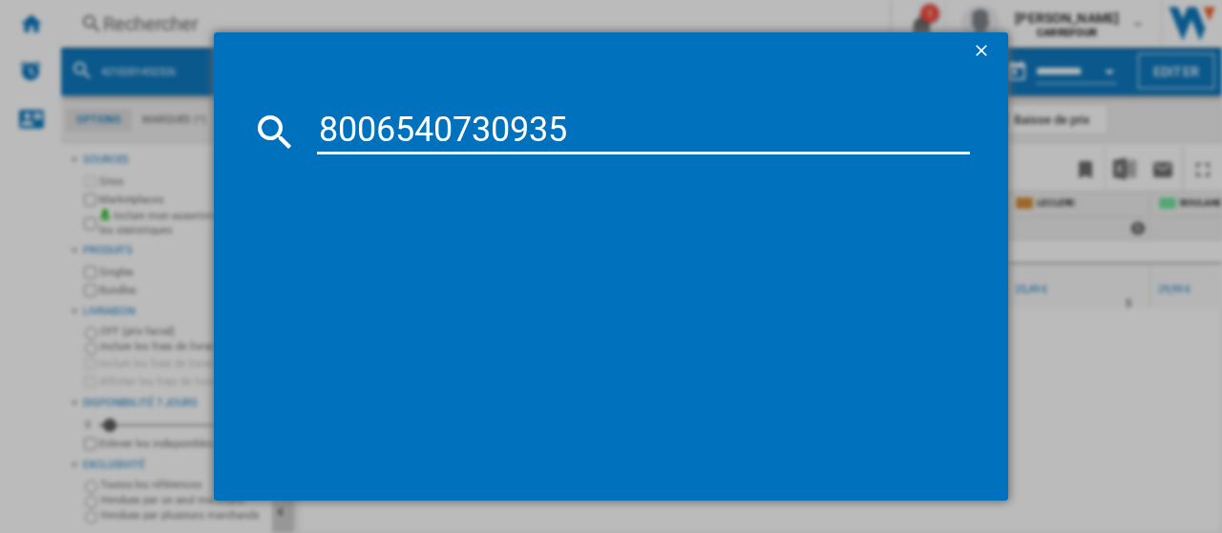
type input "8006540730935"
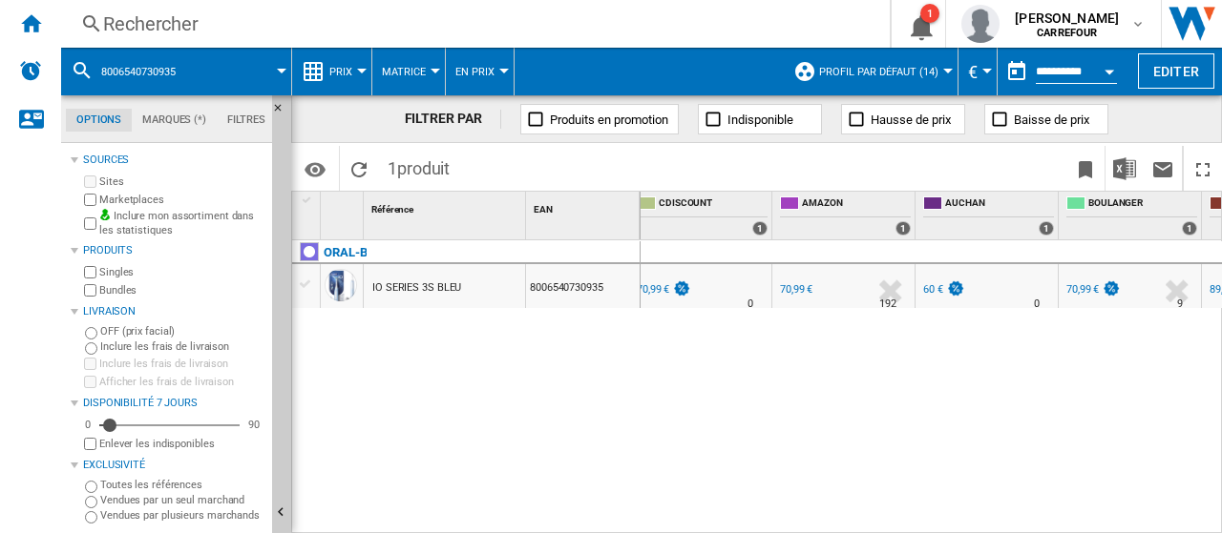
scroll to position [0, 395]
click at [1081, 291] on div "70,99 €" at bounding box center [1080, 289] width 32 height 12
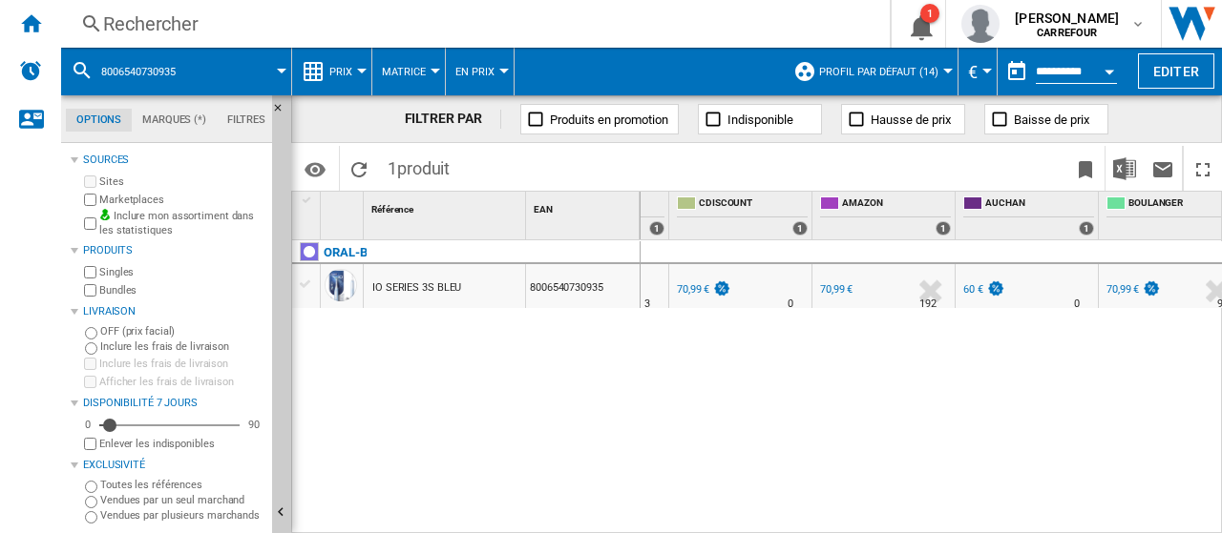
scroll to position [0, 355]
click at [971, 287] on div "60 €" at bounding box center [971, 289] width 20 height 12
click at [317, 10] on div "Rechercher" at bounding box center [471, 23] width 737 height 27
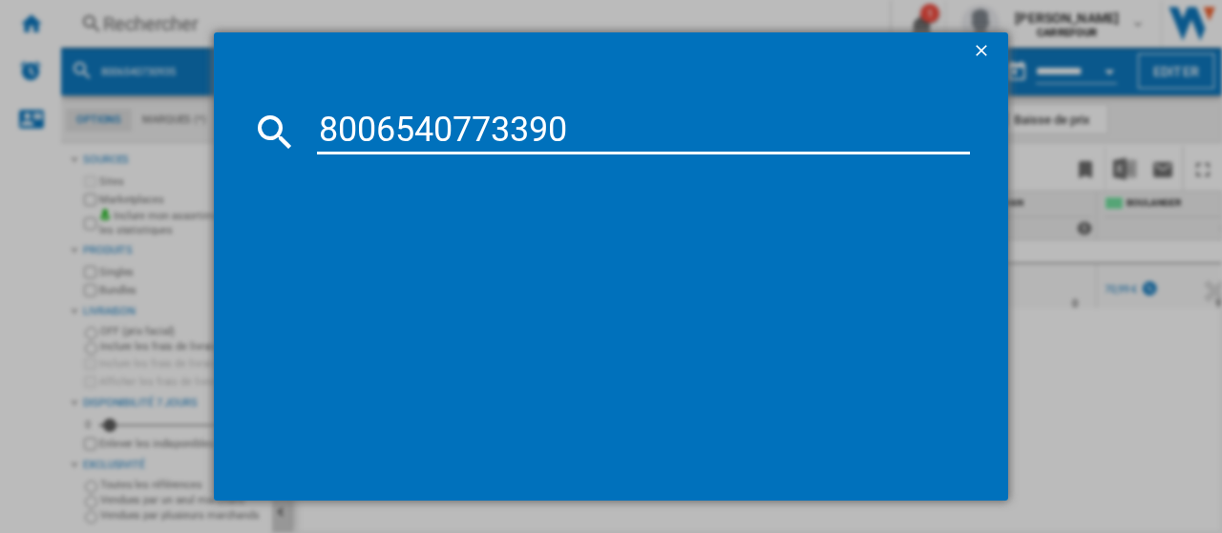
type input "8006540773390"
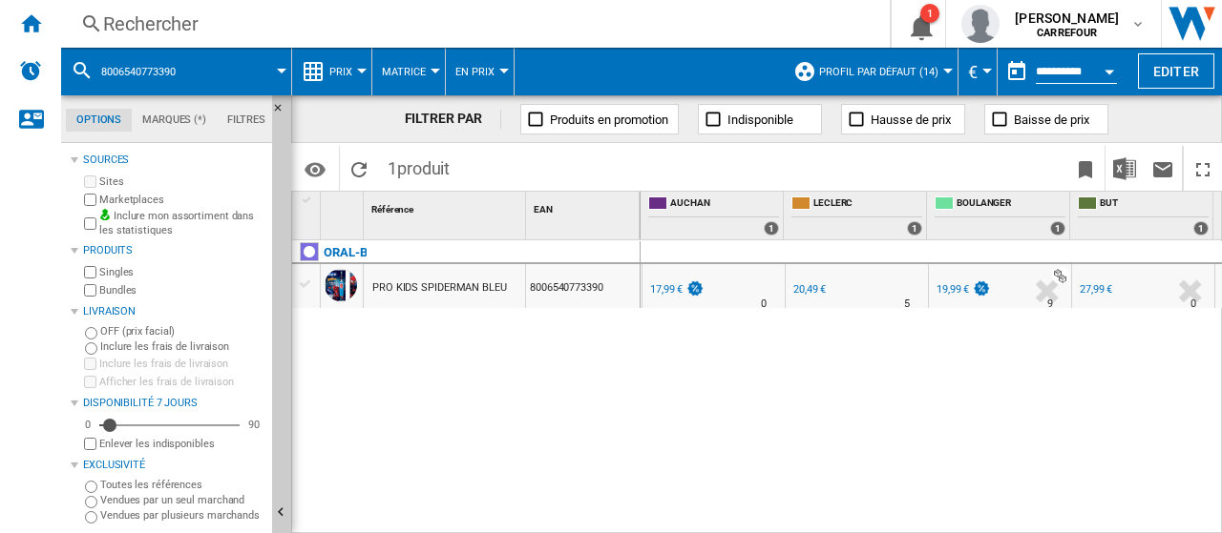
scroll to position [0, 666]
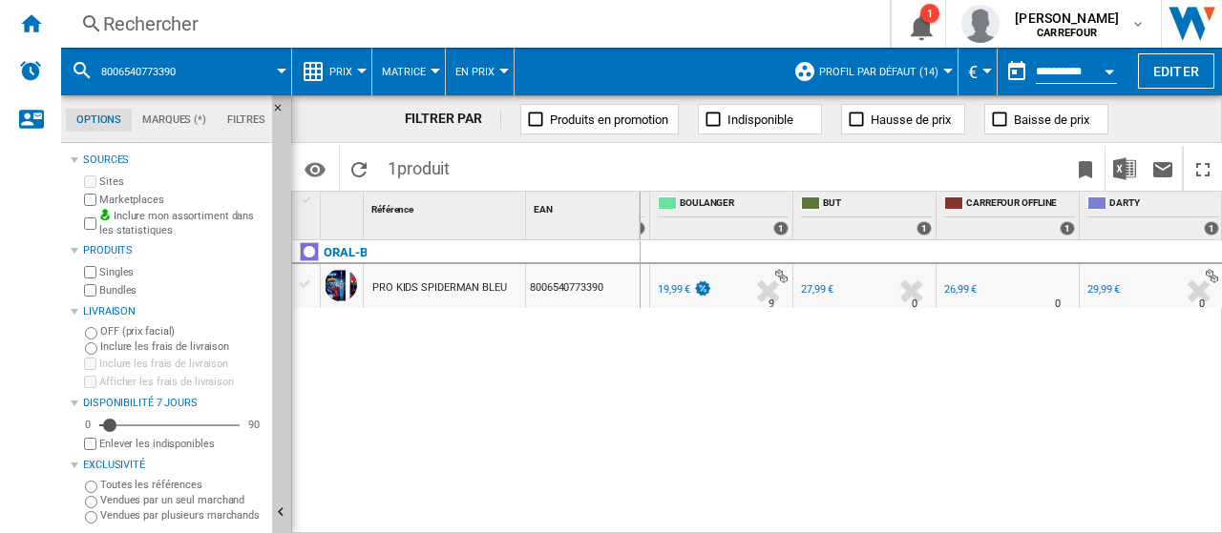
click at [204, 16] on div "Rechercher" at bounding box center [471, 23] width 737 height 27
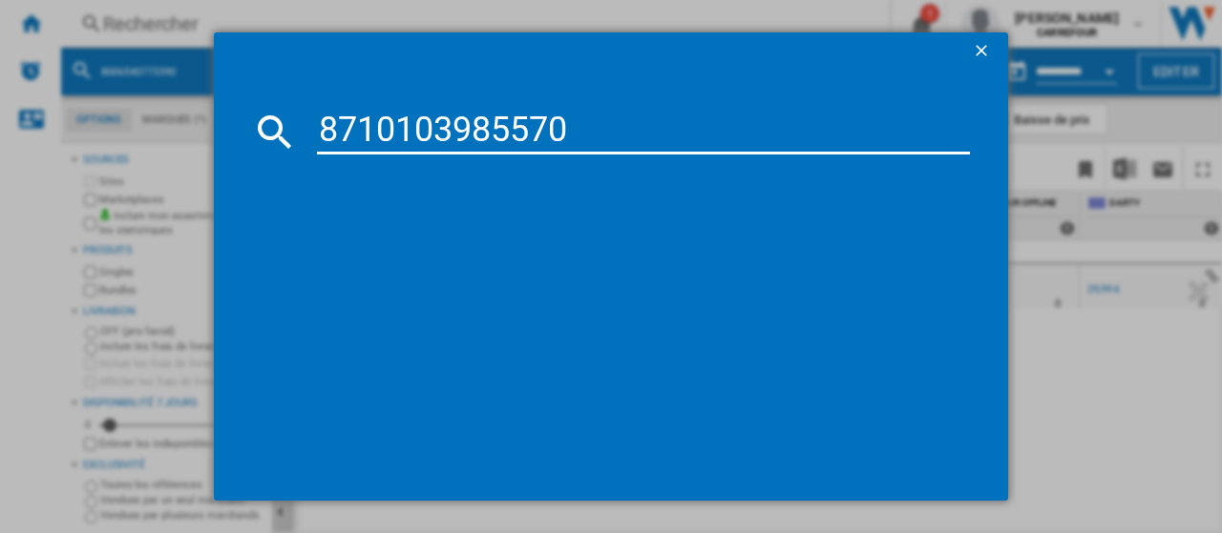
type input "8710103985570"
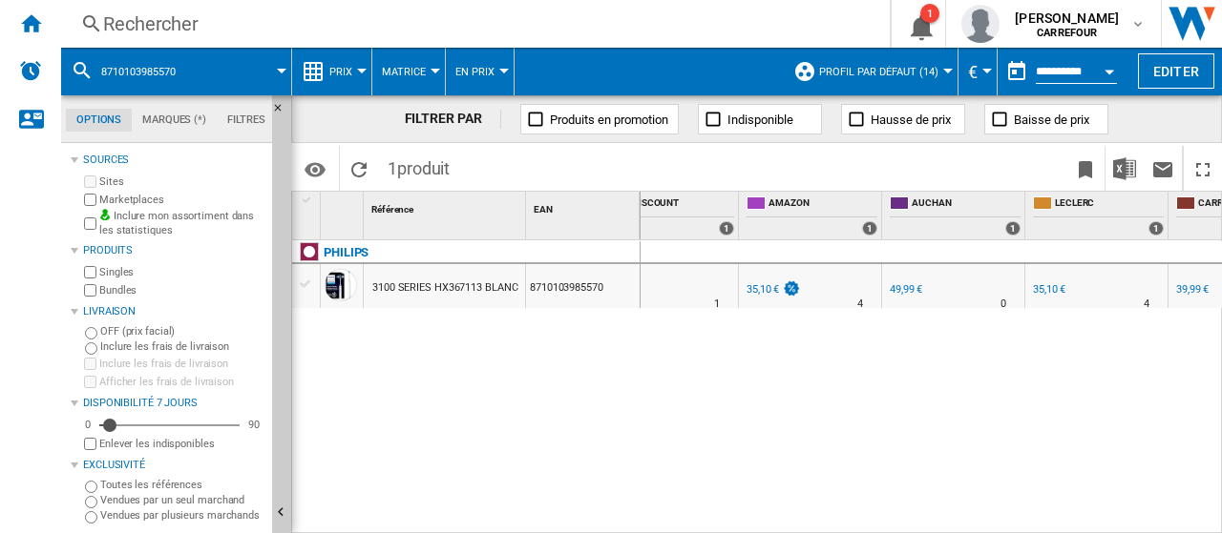
click at [198, 17] on div "Rechercher" at bounding box center [471, 23] width 737 height 27
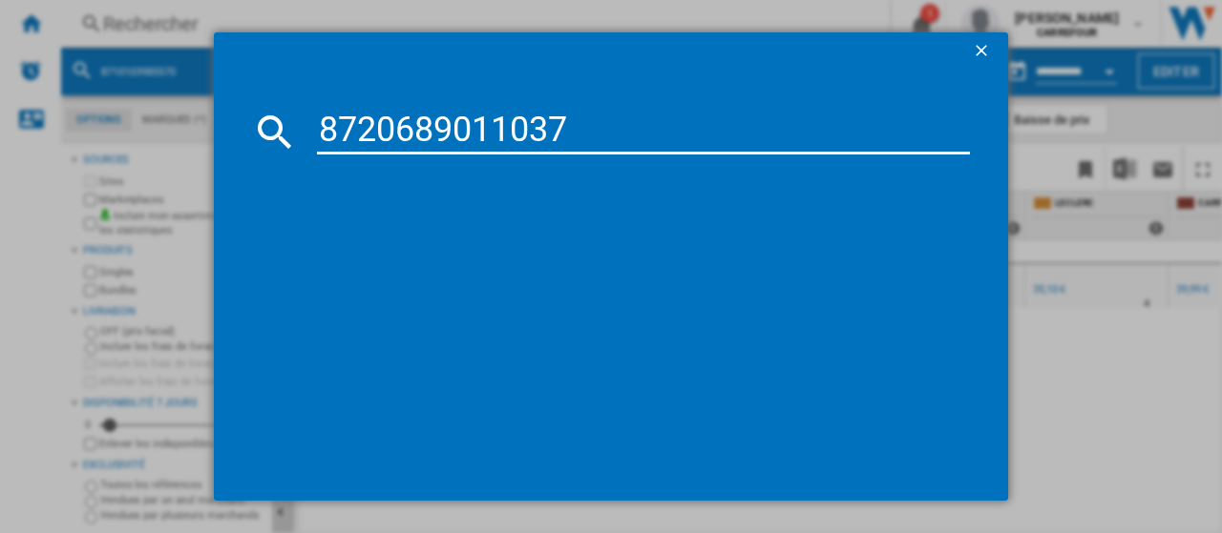
type input "8720689011037"
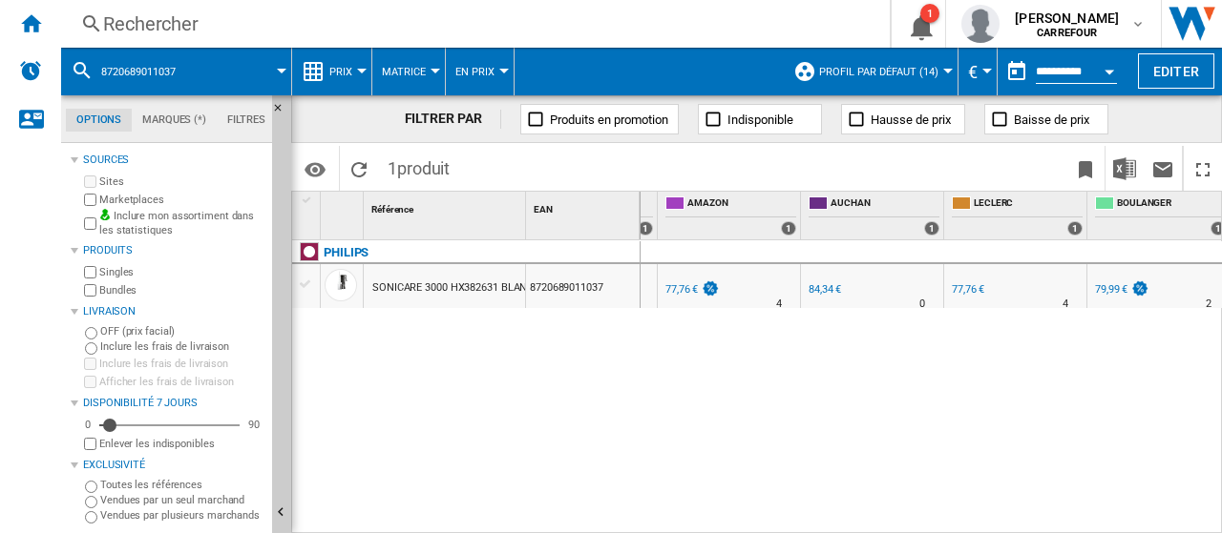
scroll to position [0, 386]
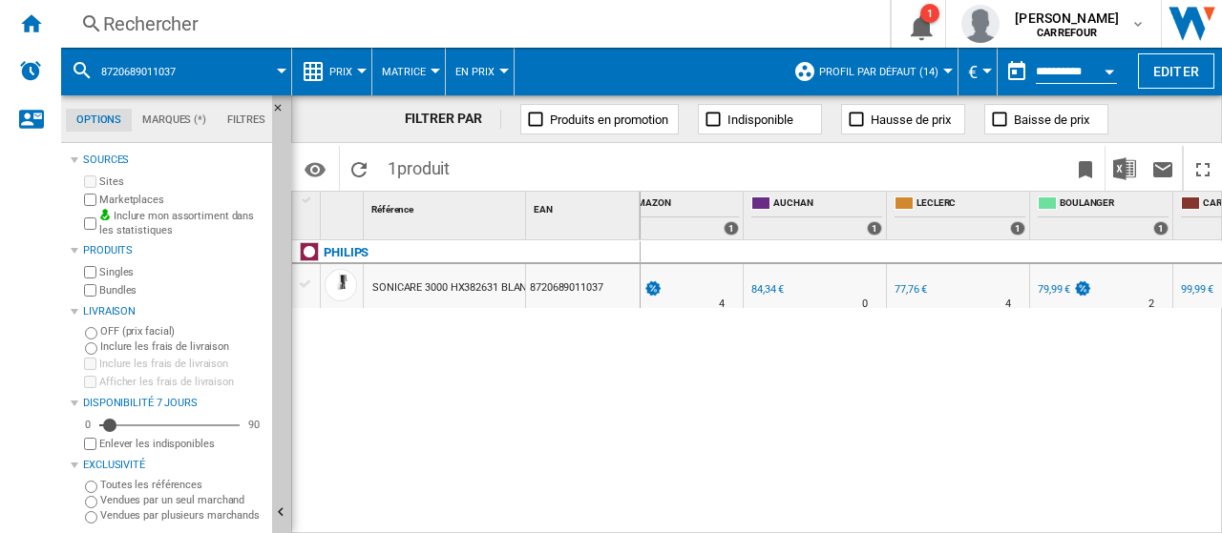
click at [765, 287] on div "84,34 €" at bounding box center [767, 289] width 32 height 12
click at [261, 28] on div "Rechercher" at bounding box center [471, 23] width 737 height 27
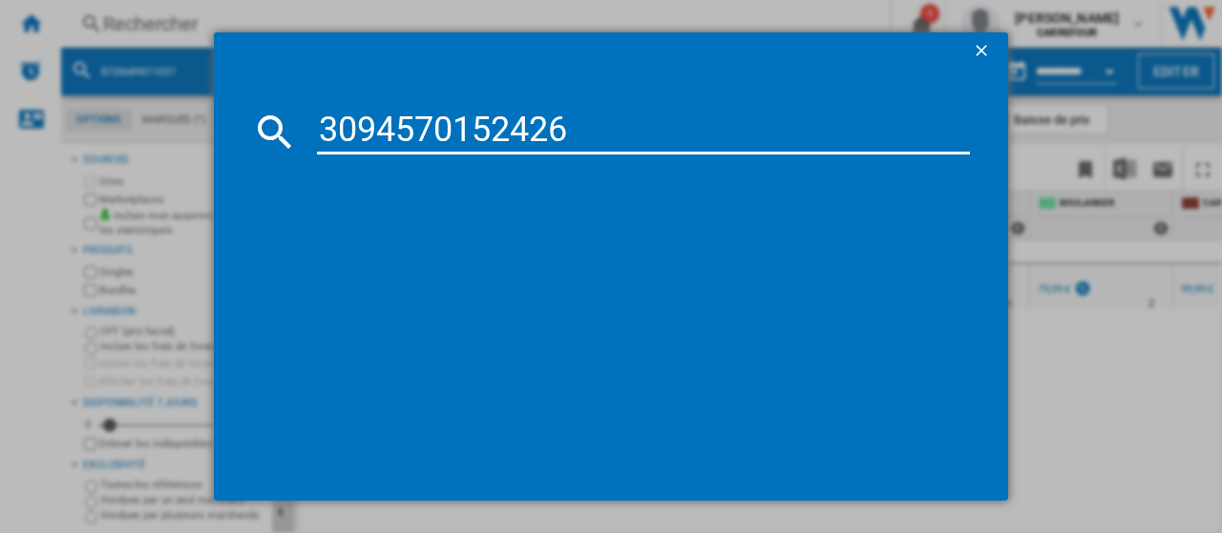
type input "3094570152426"
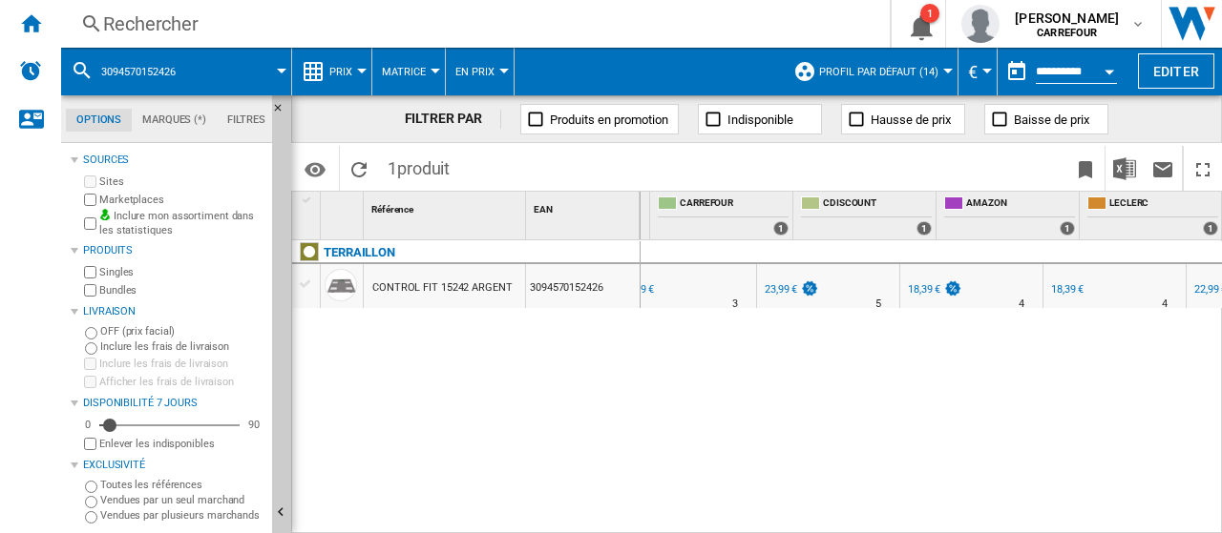
scroll to position [0, 265]
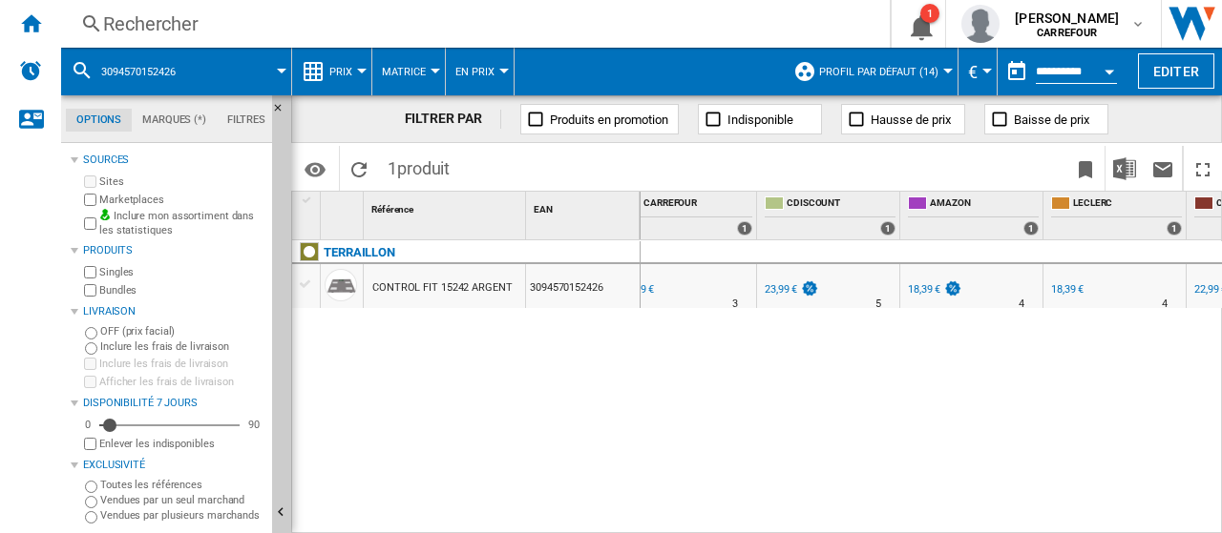
click at [922, 294] on div "18,39 €" at bounding box center [924, 289] width 32 height 12
